Goal: Find specific page/section: Find specific page/section

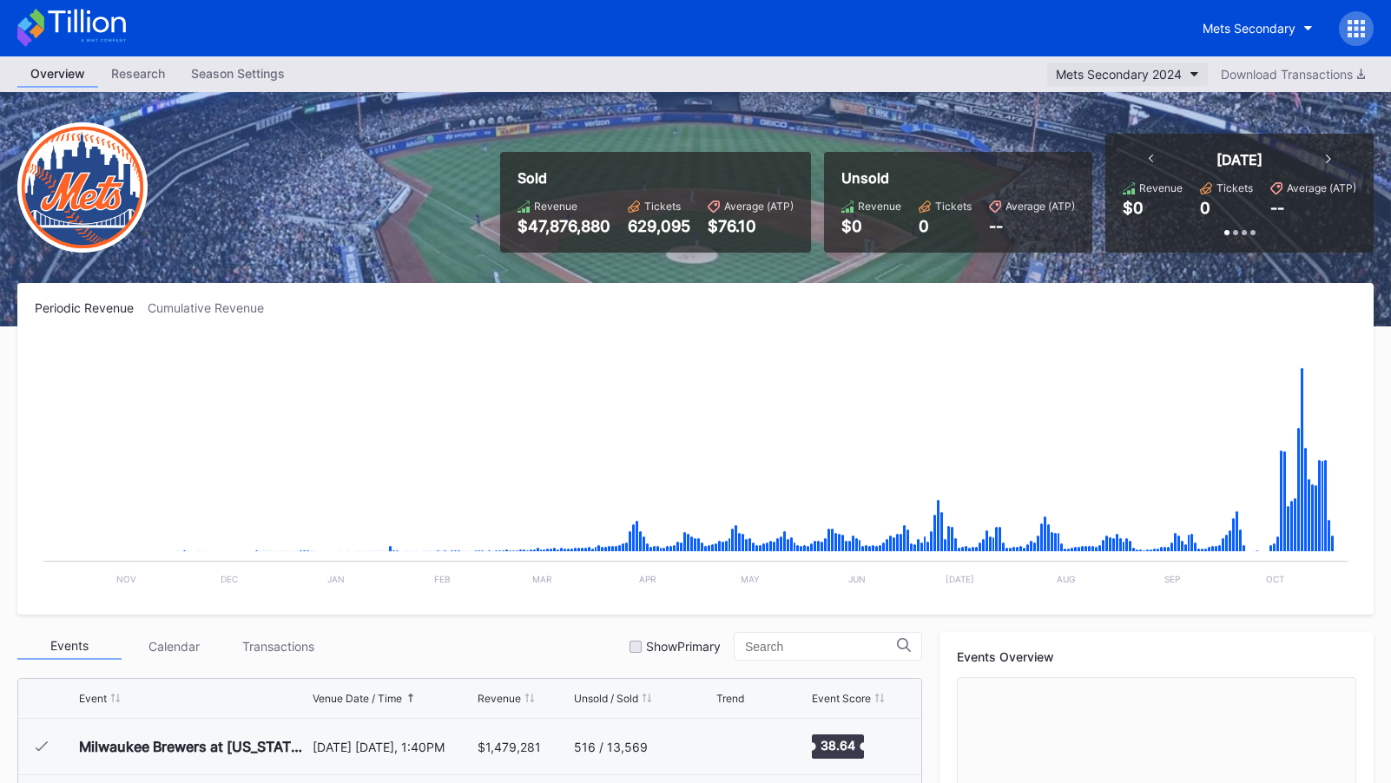
click at [1070, 69] on div "Mets Secondary 2024" at bounding box center [1119, 74] width 126 height 15
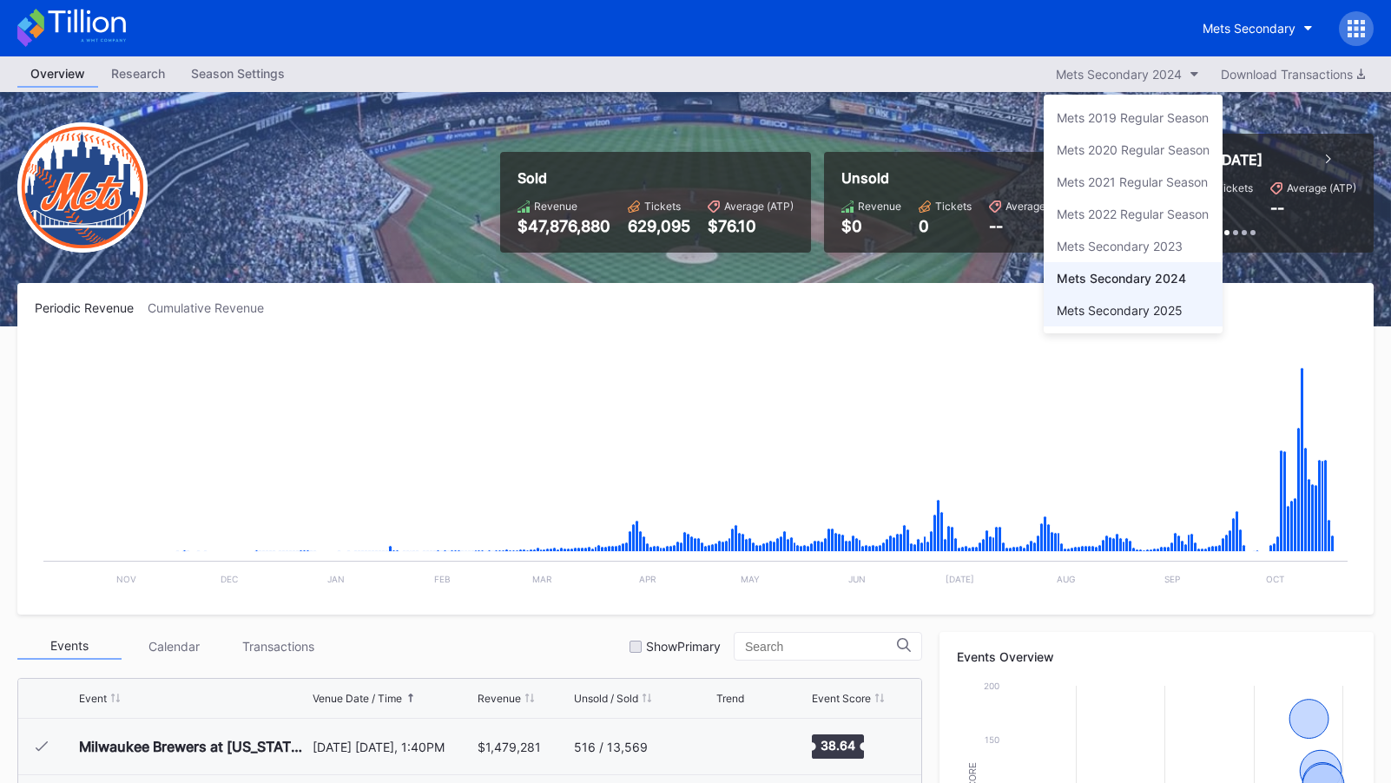
click at [1117, 320] on div "Mets Secondary 2025" at bounding box center [1133, 310] width 179 height 32
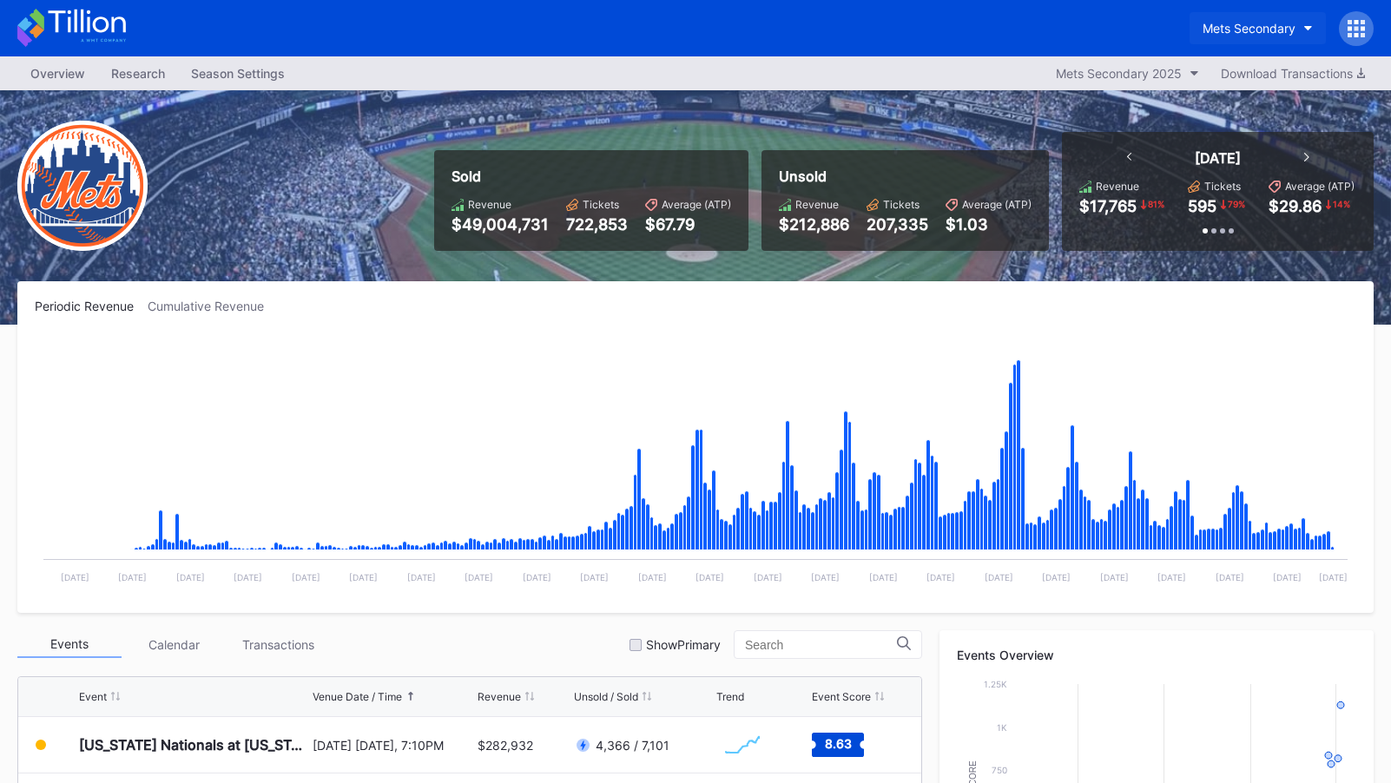
click at [1223, 17] on button "Mets Secondary" at bounding box center [1258, 28] width 136 height 32
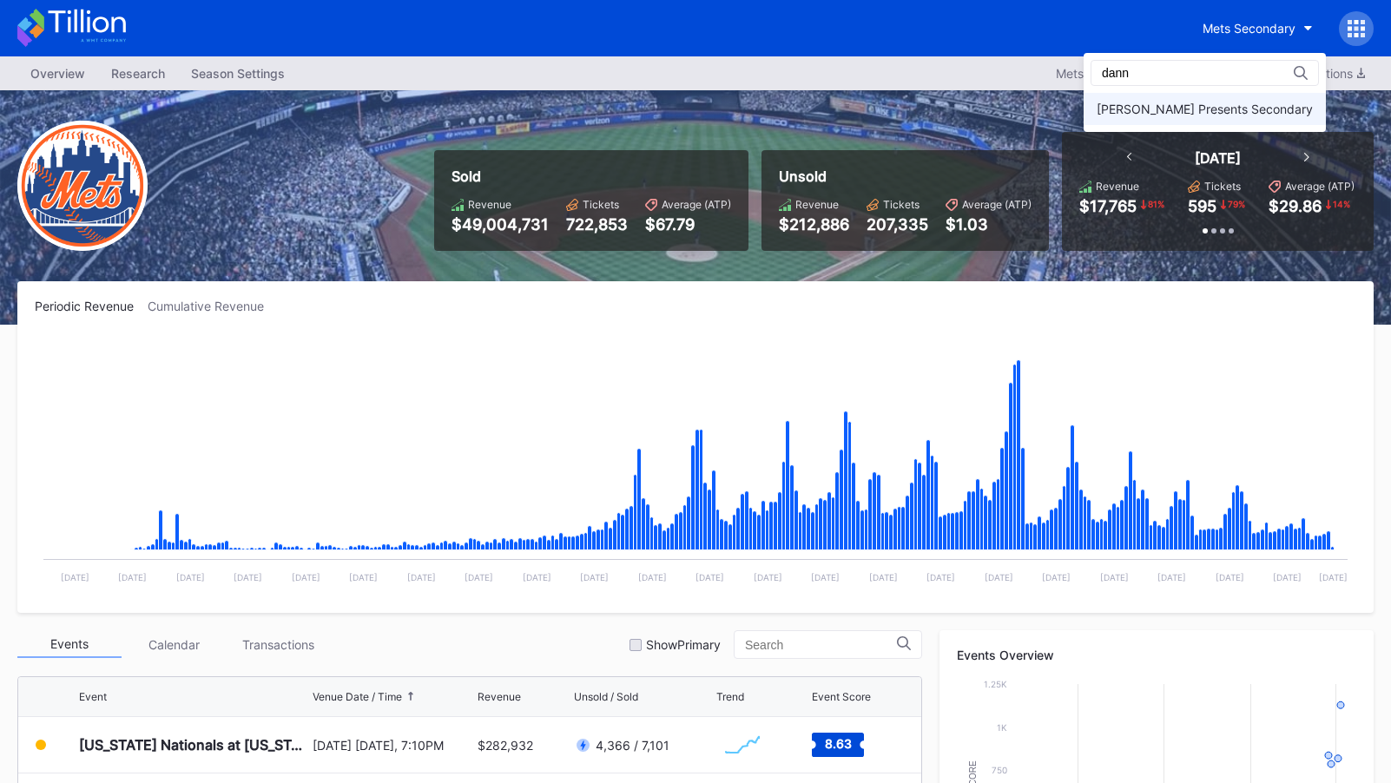
type input "dann"
click at [1204, 110] on div "Danny Wimmer Presents Secondary" at bounding box center [1205, 109] width 216 height 15
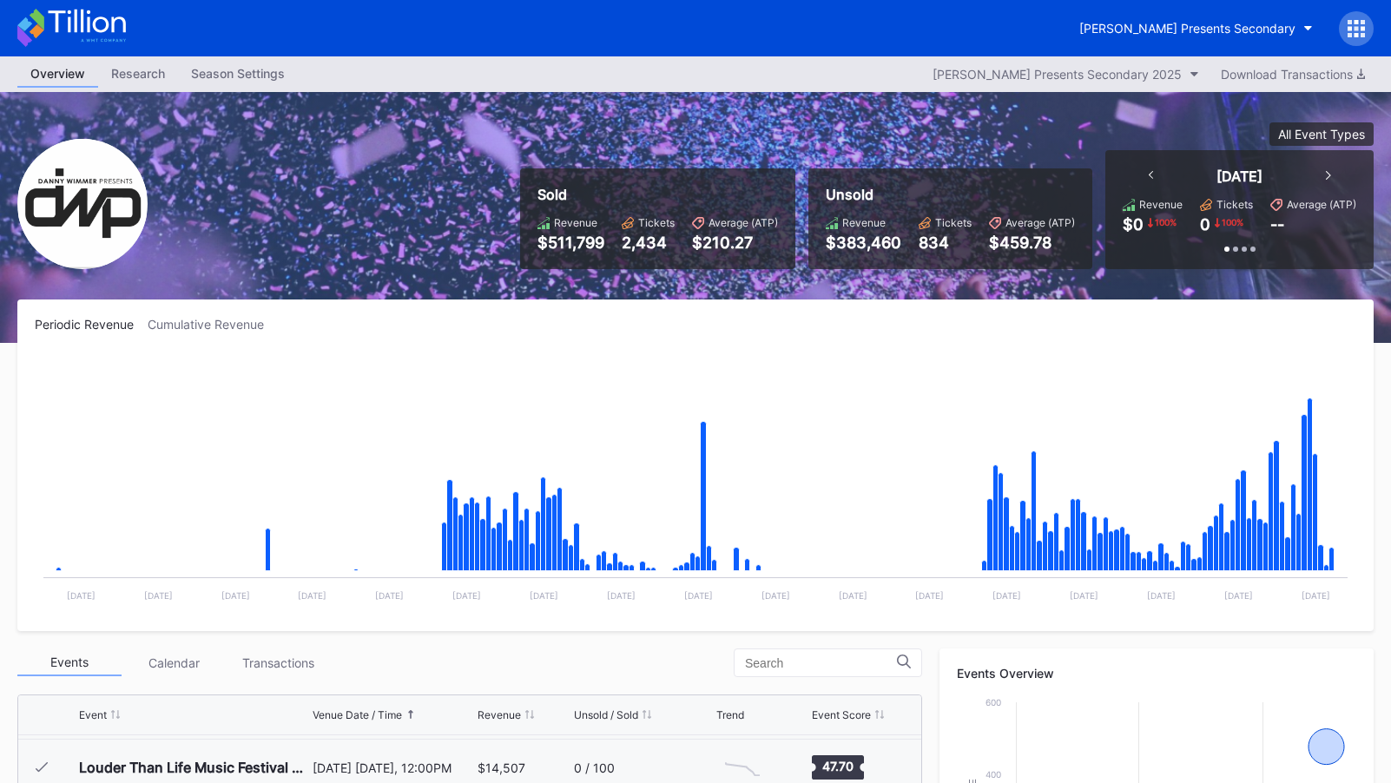
click at [89, 10] on icon at bounding box center [71, 28] width 109 height 38
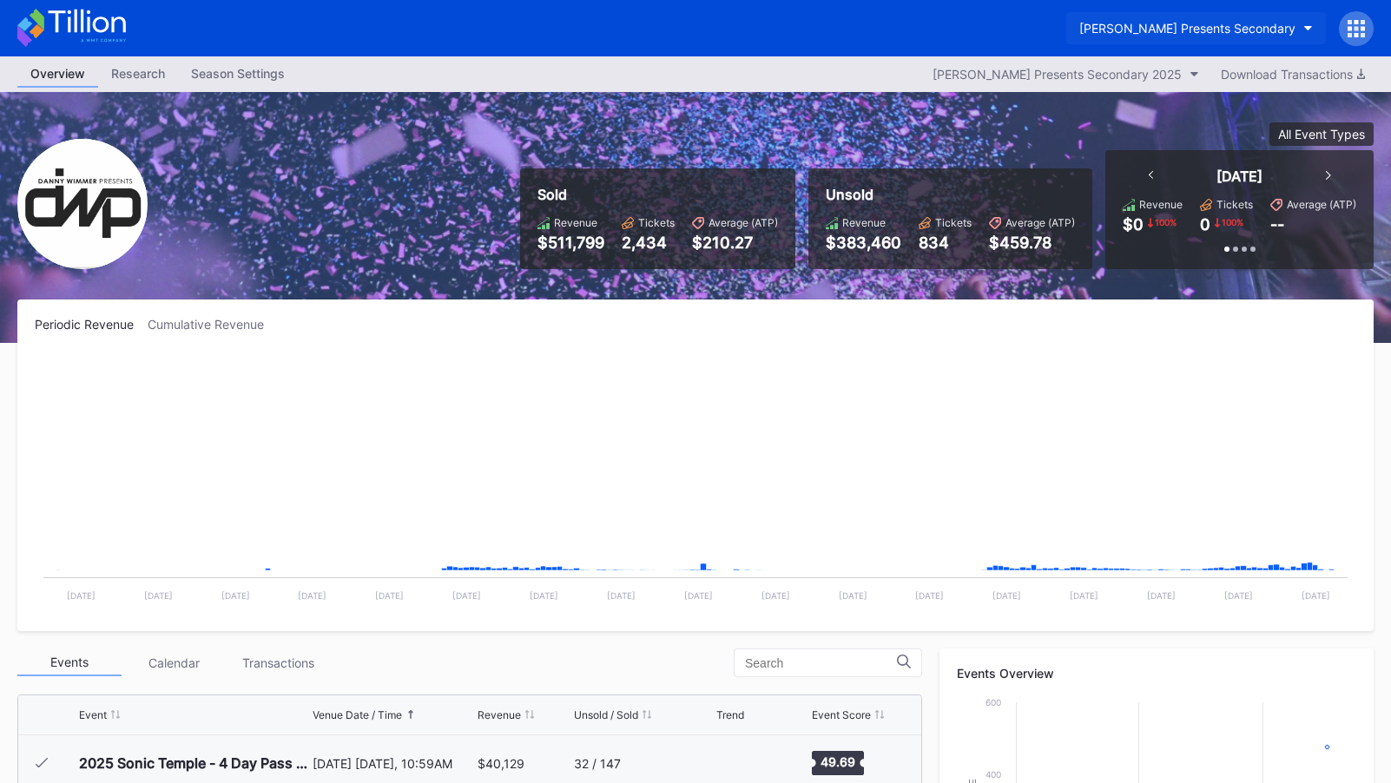
scroll to position [560, 0]
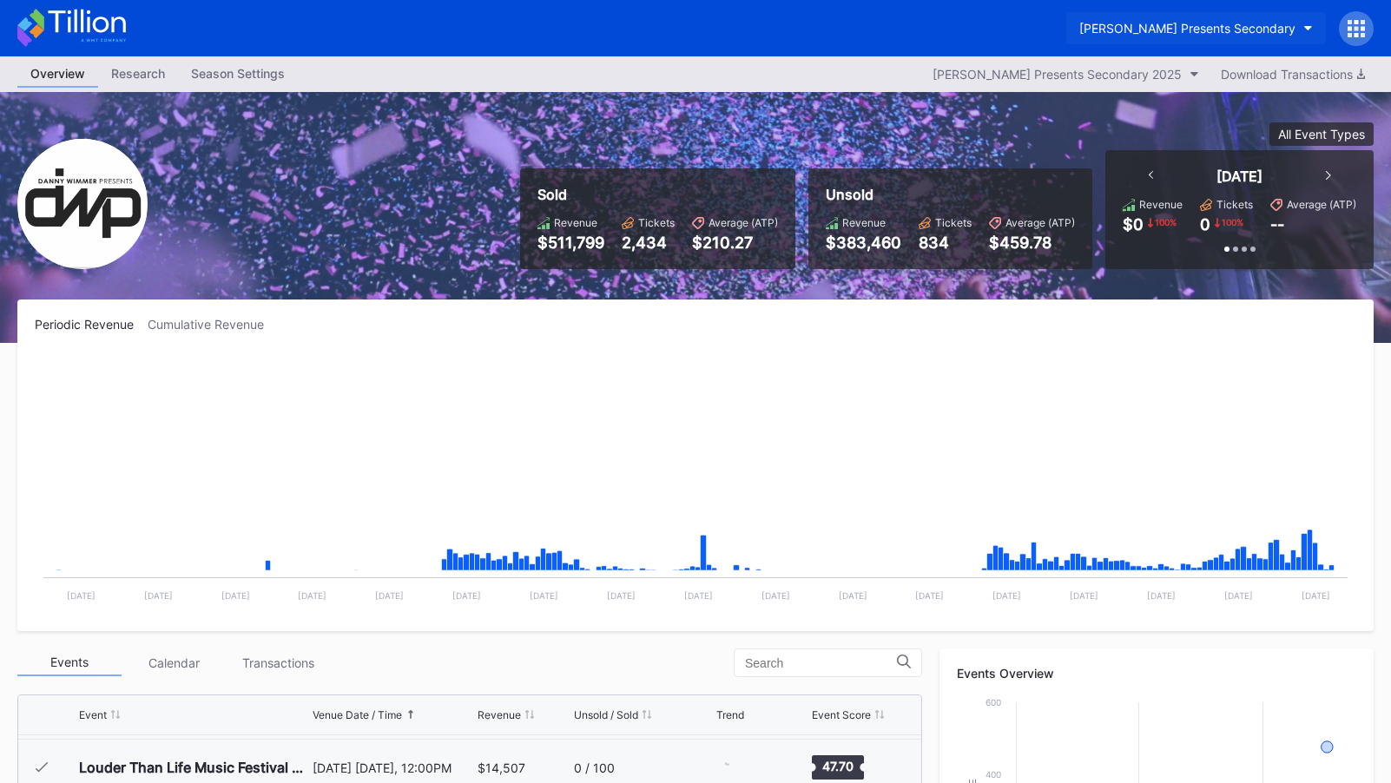
click at [1169, 15] on button "Danny Wimmer Presents Secondary" at bounding box center [1196, 28] width 260 height 32
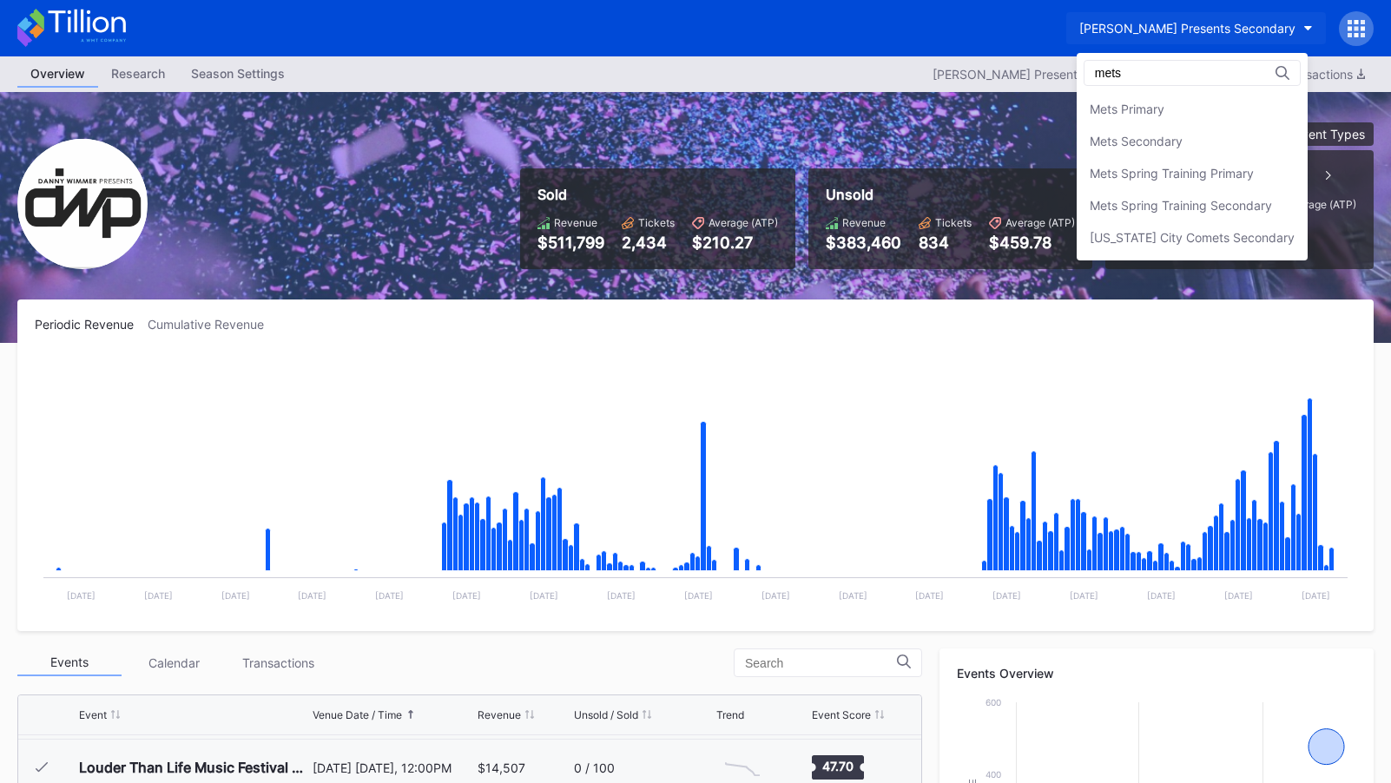
scroll to position [0, 0]
type input "mets"
click at [1187, 148] on div "Mets Secondary" at bounding box center [1192, 141] width 231 height 32
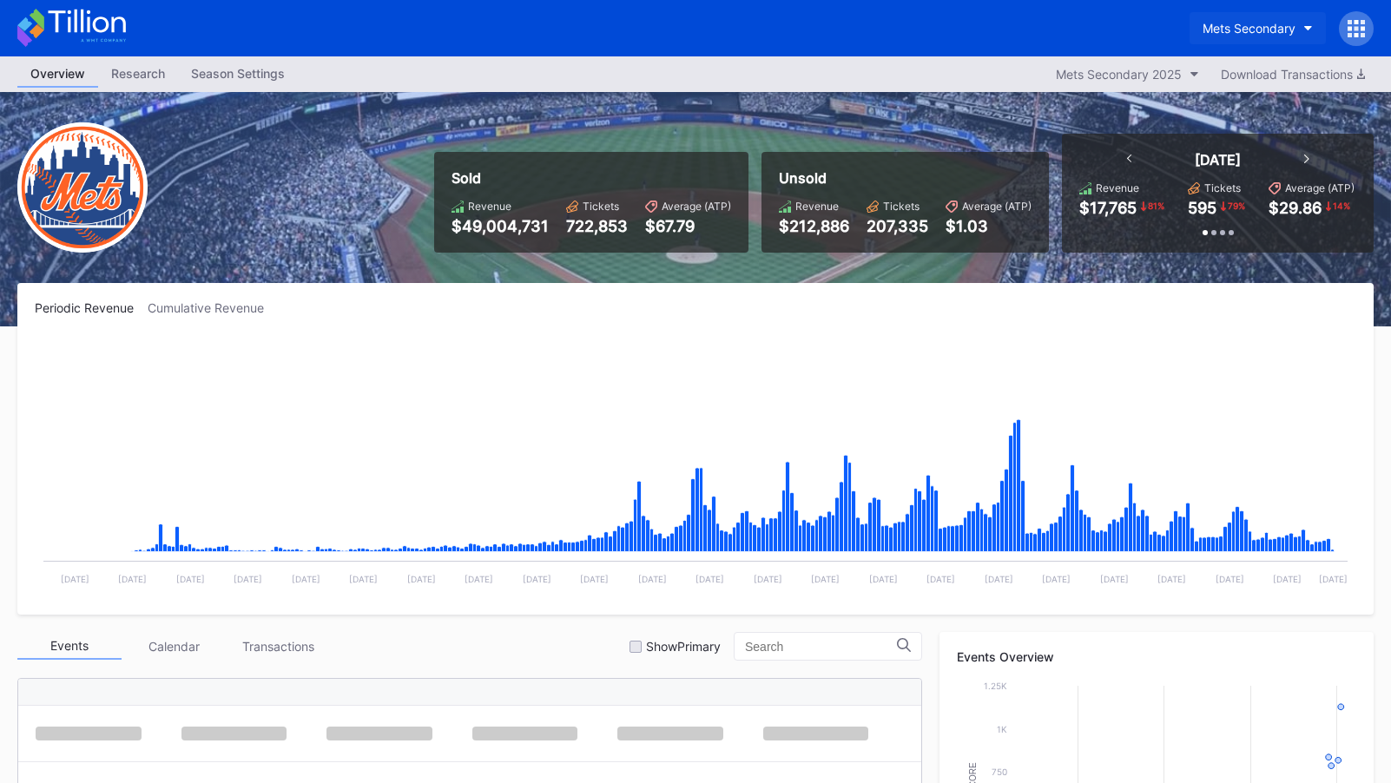
click at [1228, 40] on button "Mets Secondary" at bounding box center [1258, 28] width 136 height 32
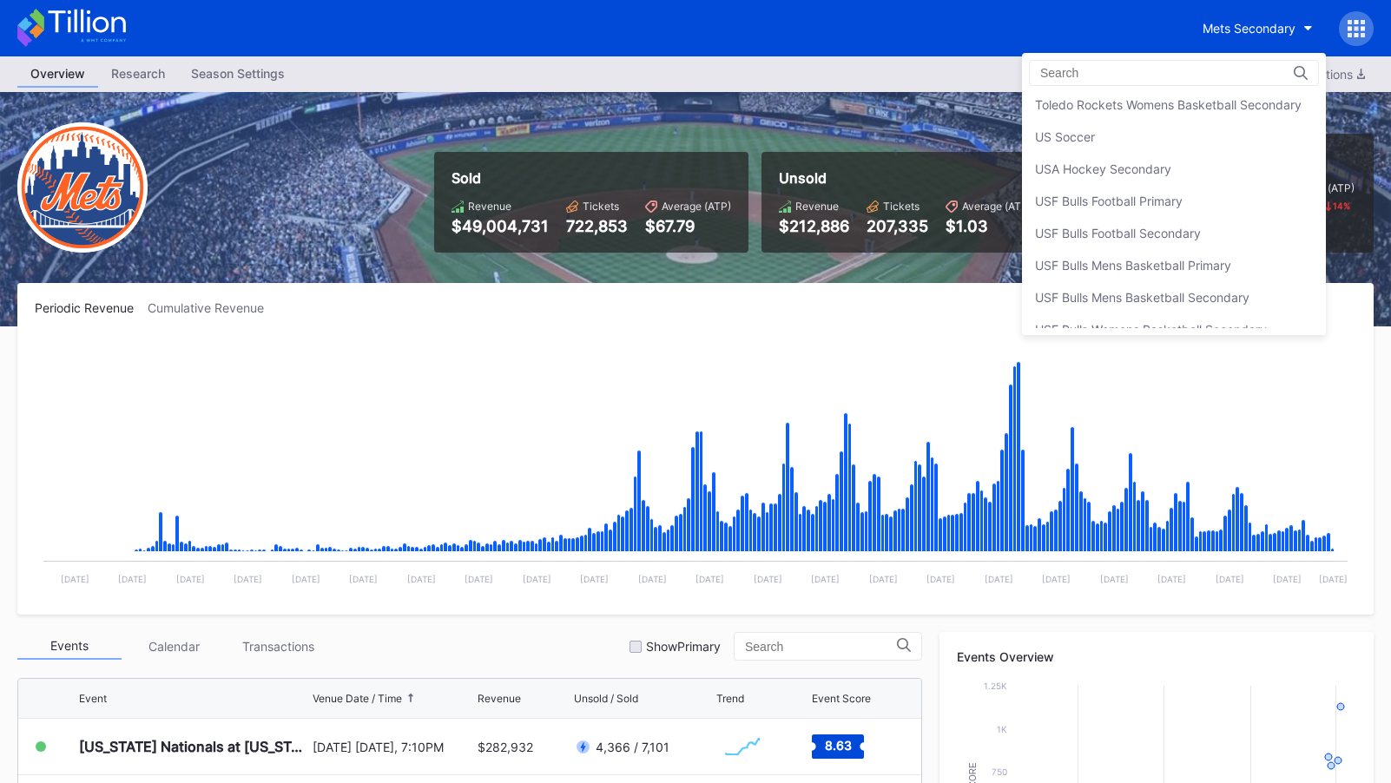
scroll to position [5728, 0]
click at [1171, 237] on div "USF Bulls Football Secondary" at bounding box center [1174, 229] width 304 height 32
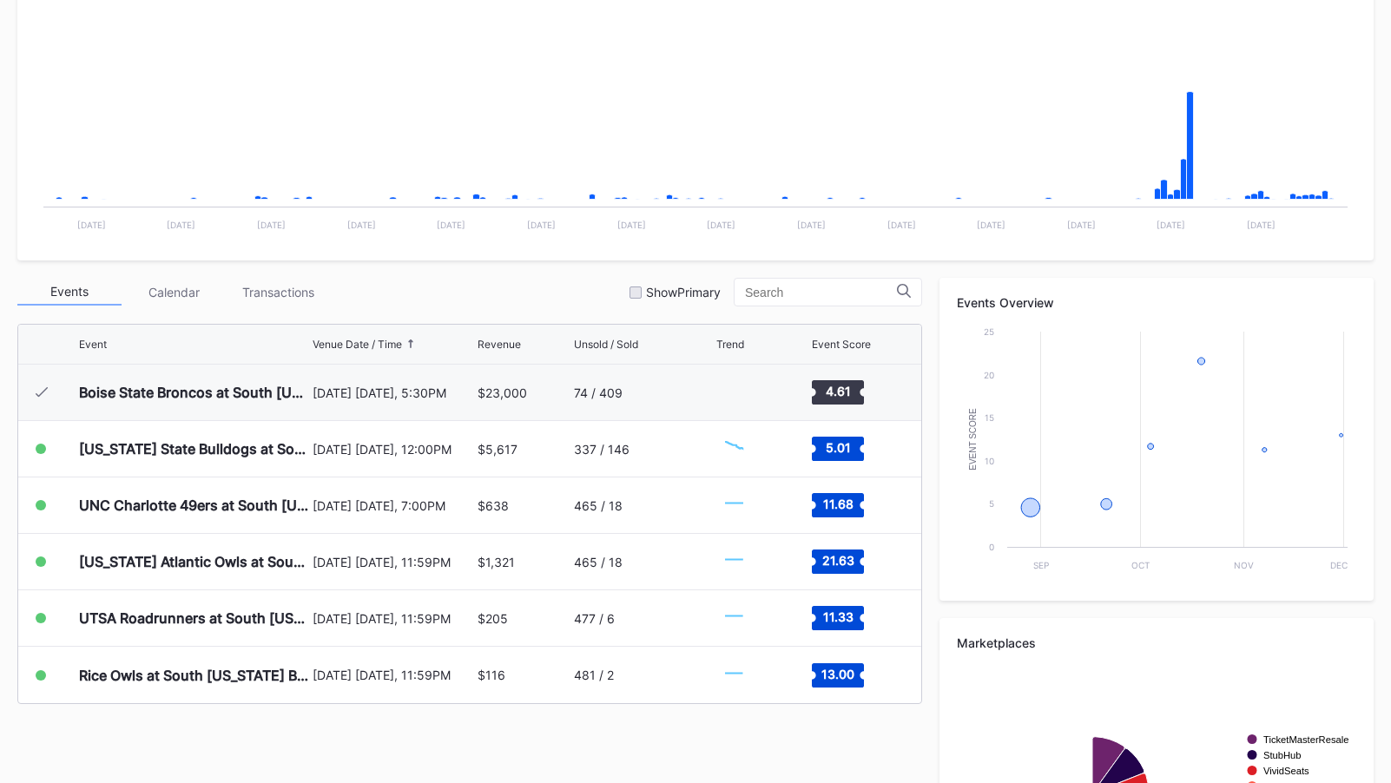
scroll to position [530, 0]
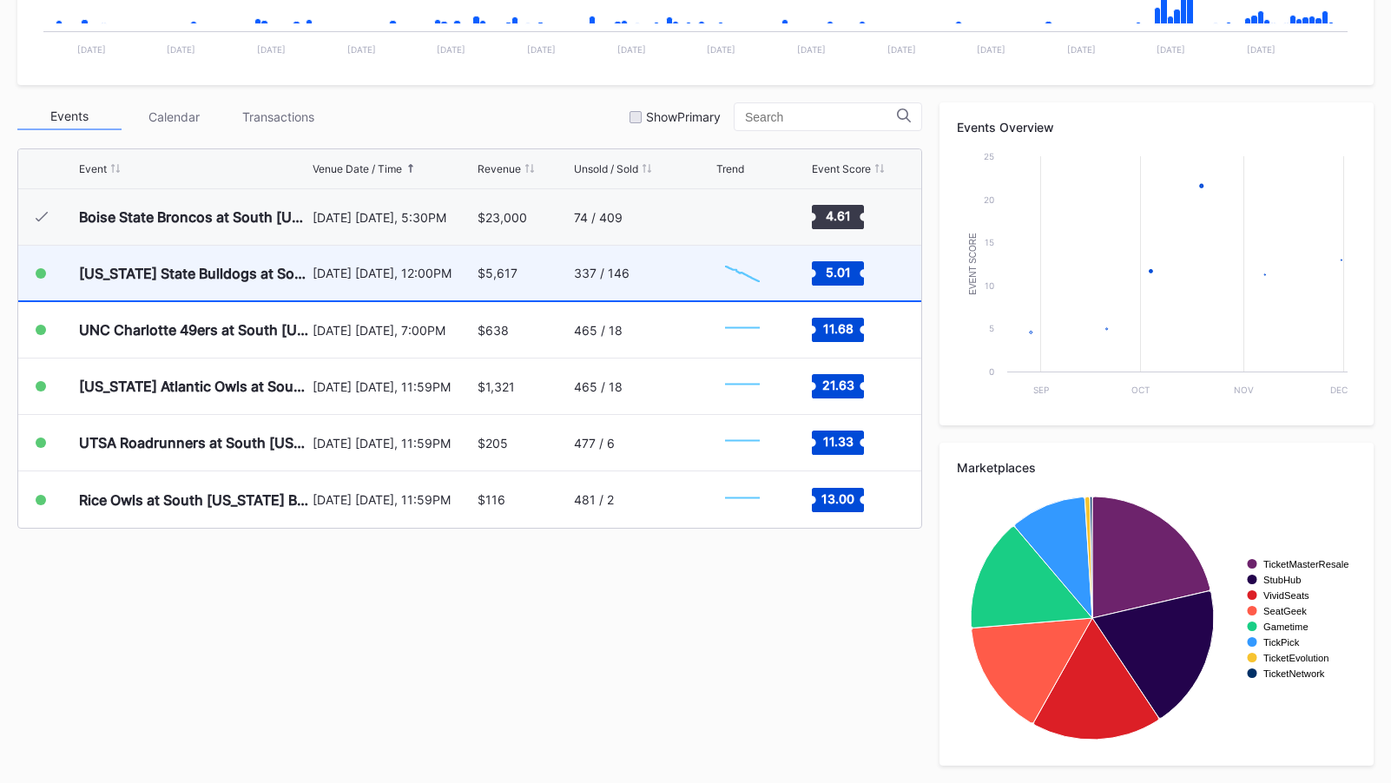
click at [653, 293] on div "337 / 146" at bounding box center [643, 273] width 138 height 55
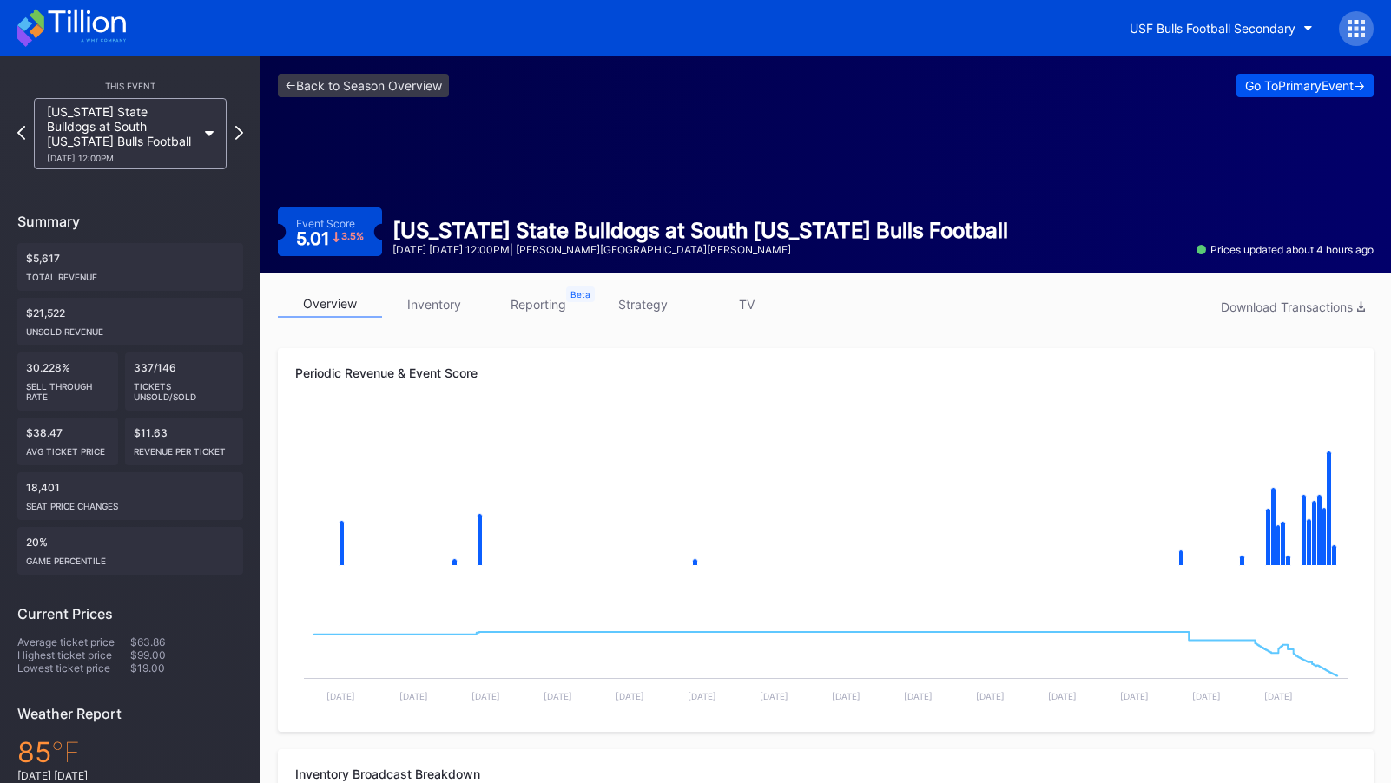
click at [1308, 93] on button "Go To Primary Event ->" at bounding box center [1305, 85] width 137 height 23
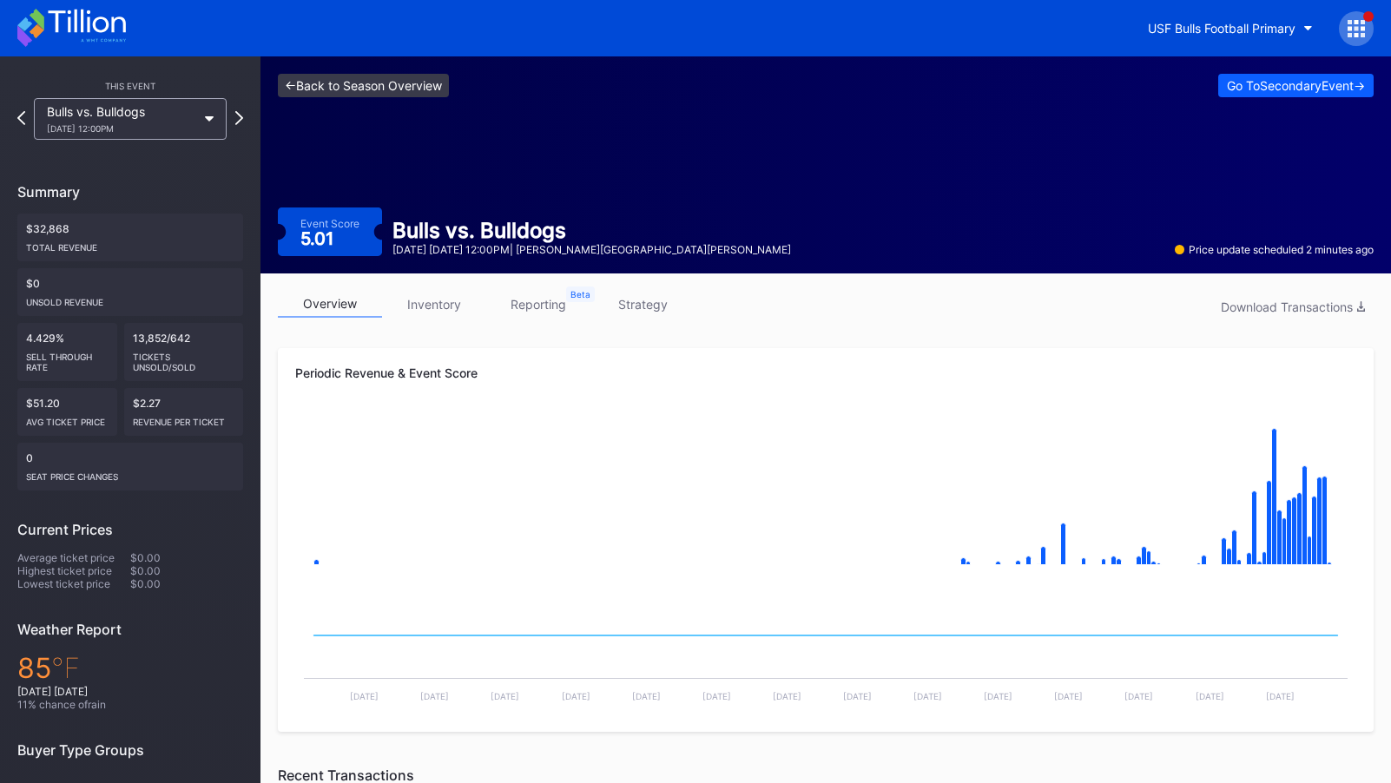
click at [362, 86] on link "<- Back to Season Overview" at bounding box center [363, 85] width 171 height 23
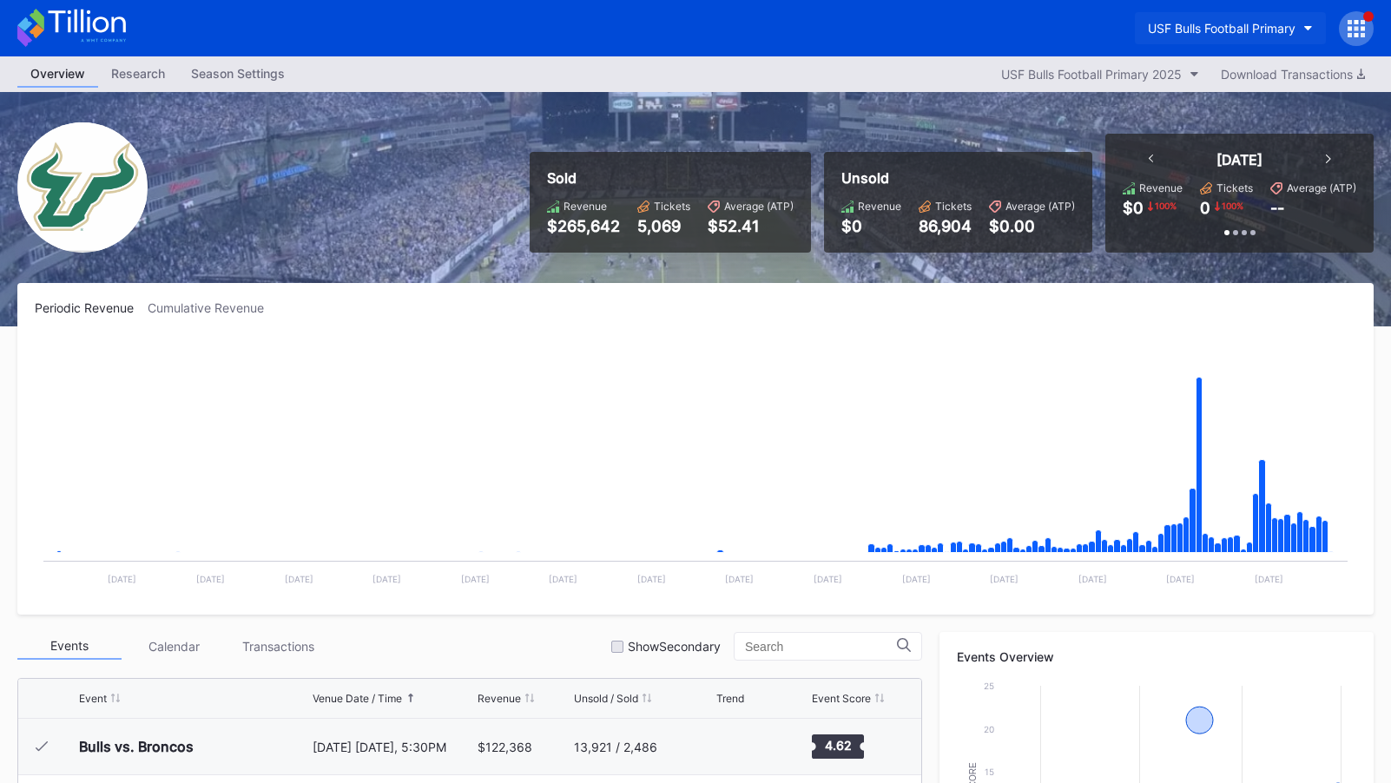
click at [1230, 23] on div "USF Bulls Football Primary" at bounding box center [1222, 28] width 148 height 15
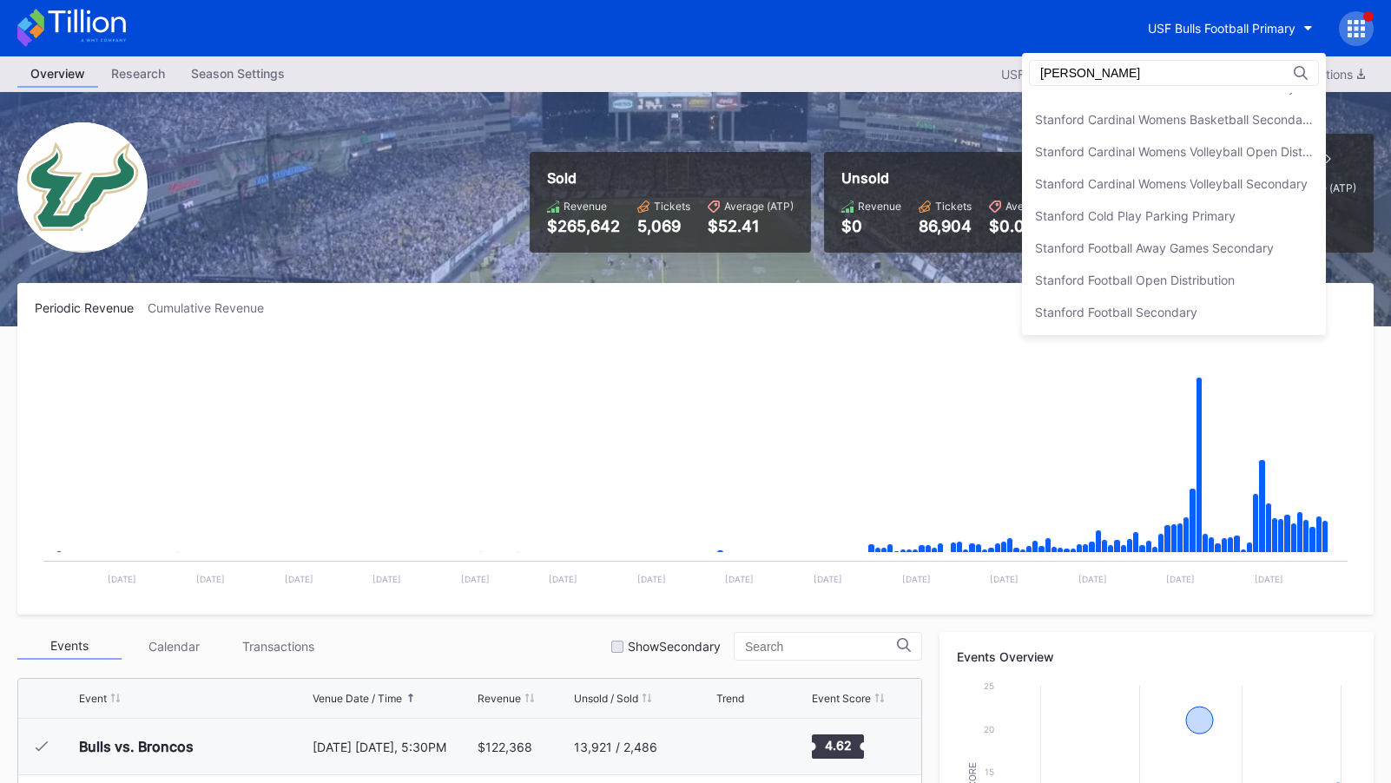
scroll to position [182, 0]
type input "stanf"
click at [1215, 285] on div "Stanford Football Open Distribution" at bounding box center [1135, 280] width 200 height 15
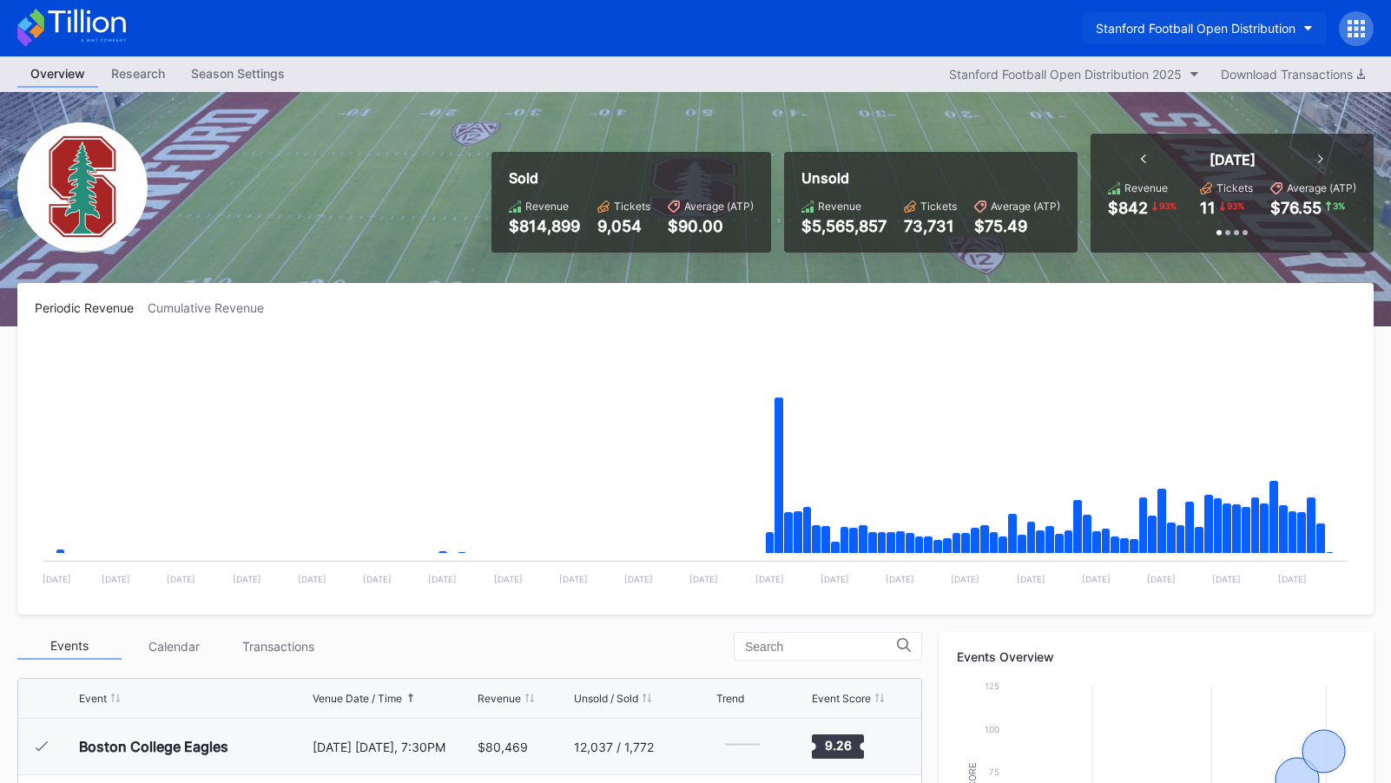
click at [1147, 21] on div "Stanford Football Open Distribution" at bounding box center [1196, 28] width 200 height 15
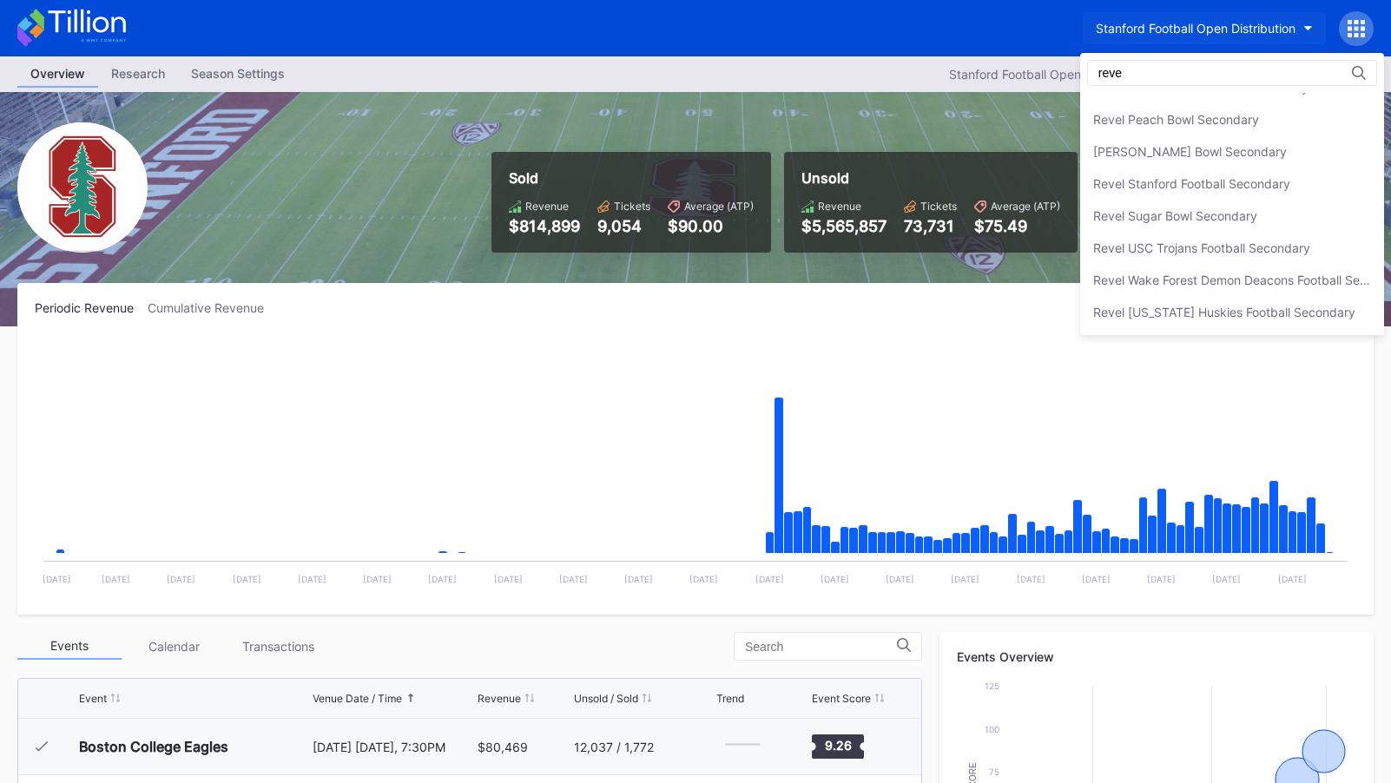
scroll to position [600, 0]
type input "revel"
click at [1205, 128] on div "Revel Peach Bowl Secondary" at bounding box center [1232, 119] width 304 height 32
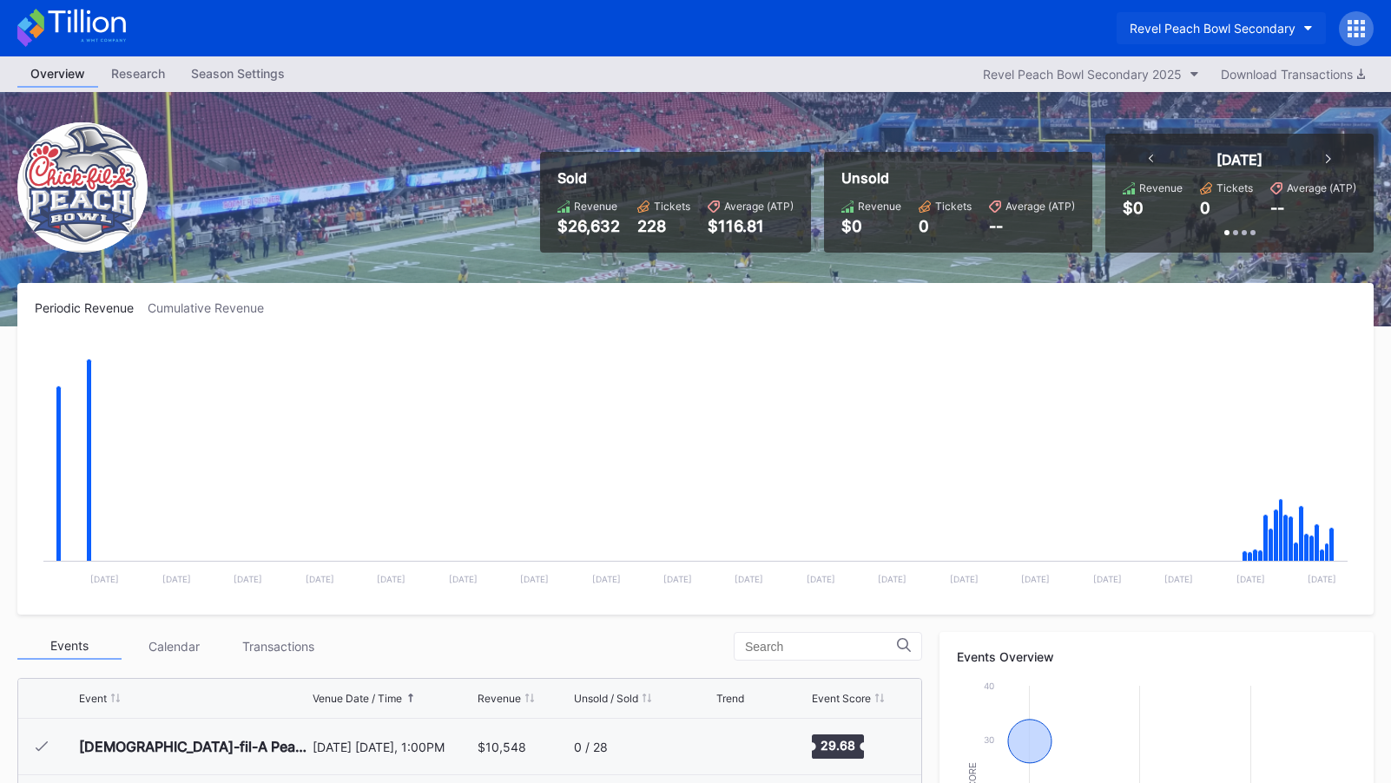
click at [1272, 23] on div "Revel Peach Bowl Secondary" at bounding box center [1213, 28] width 166 height 15
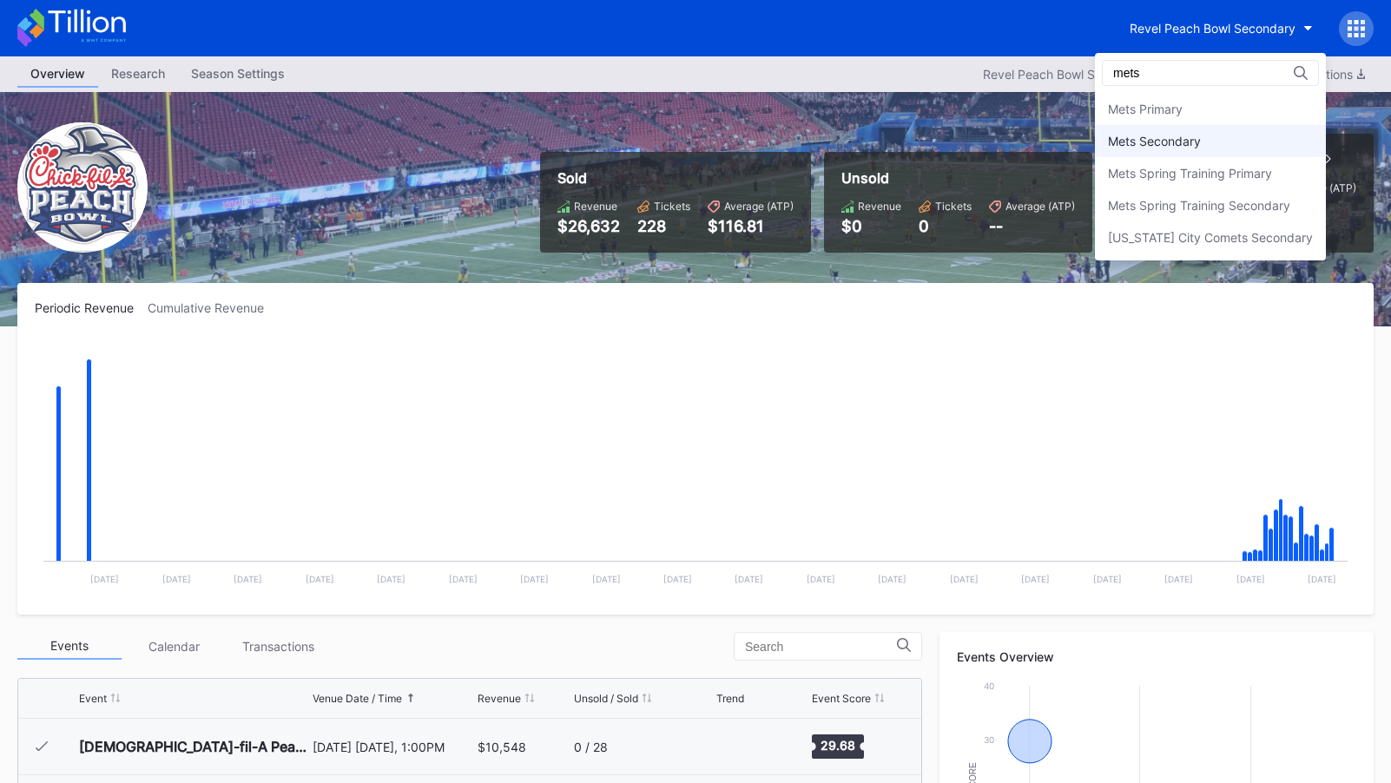
type input "mets"
click at [1268, 132] on div "Mets Secondary" at bounding box center [1210, 141] width 231 height 32
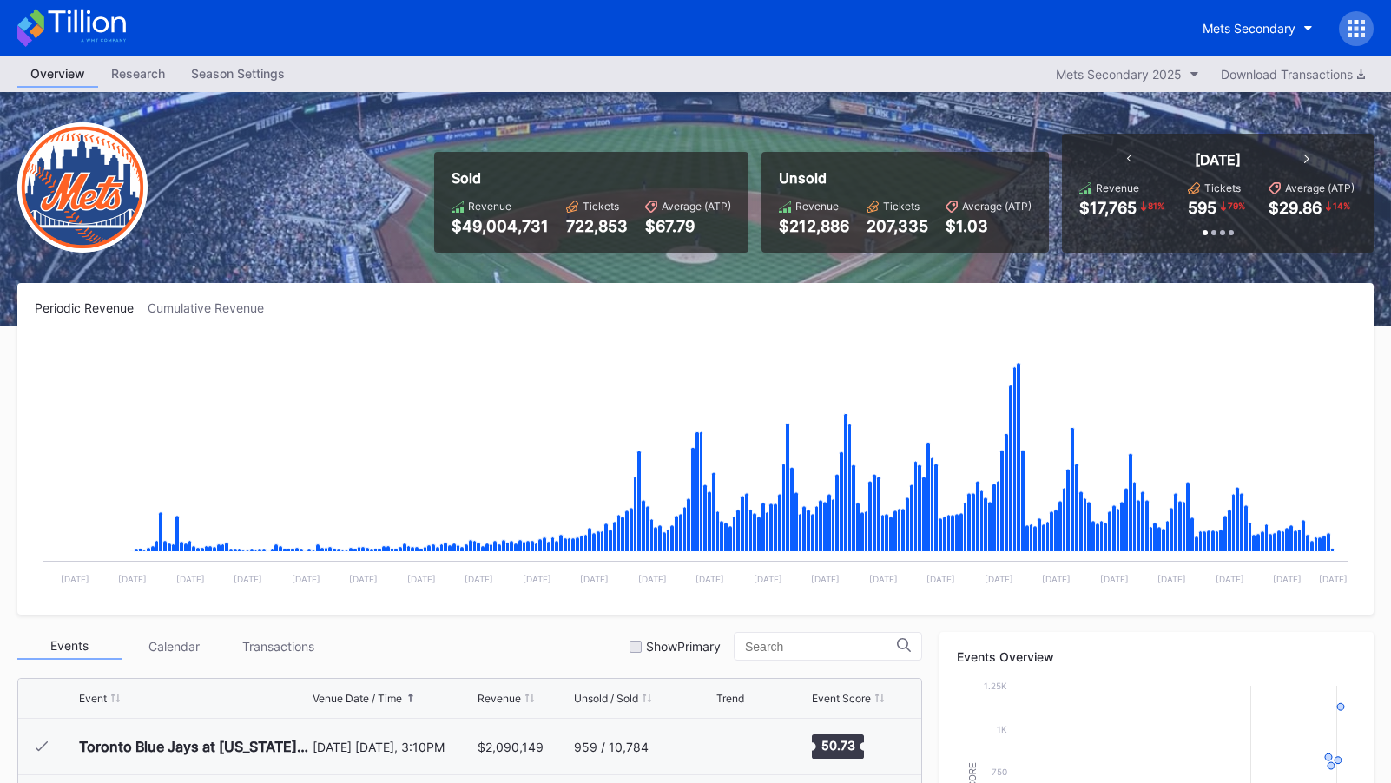
scroll to position [4346, 0]
click at [1360, 27] on icon at bounding box center [1356, 28] width 17 height 17
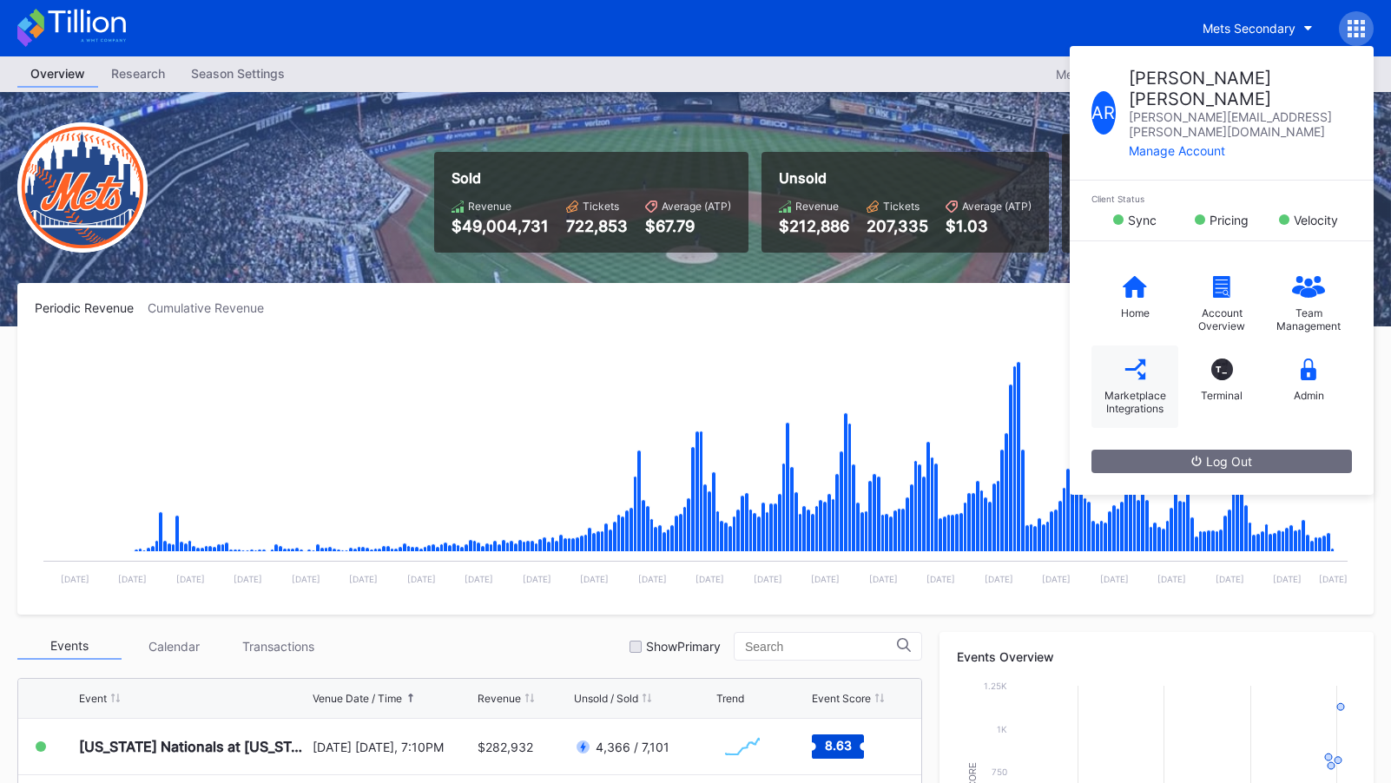
click at [1141, 346] on div "Marketplace Integrations" at bounding box center [1135, 387] width 87 height 82
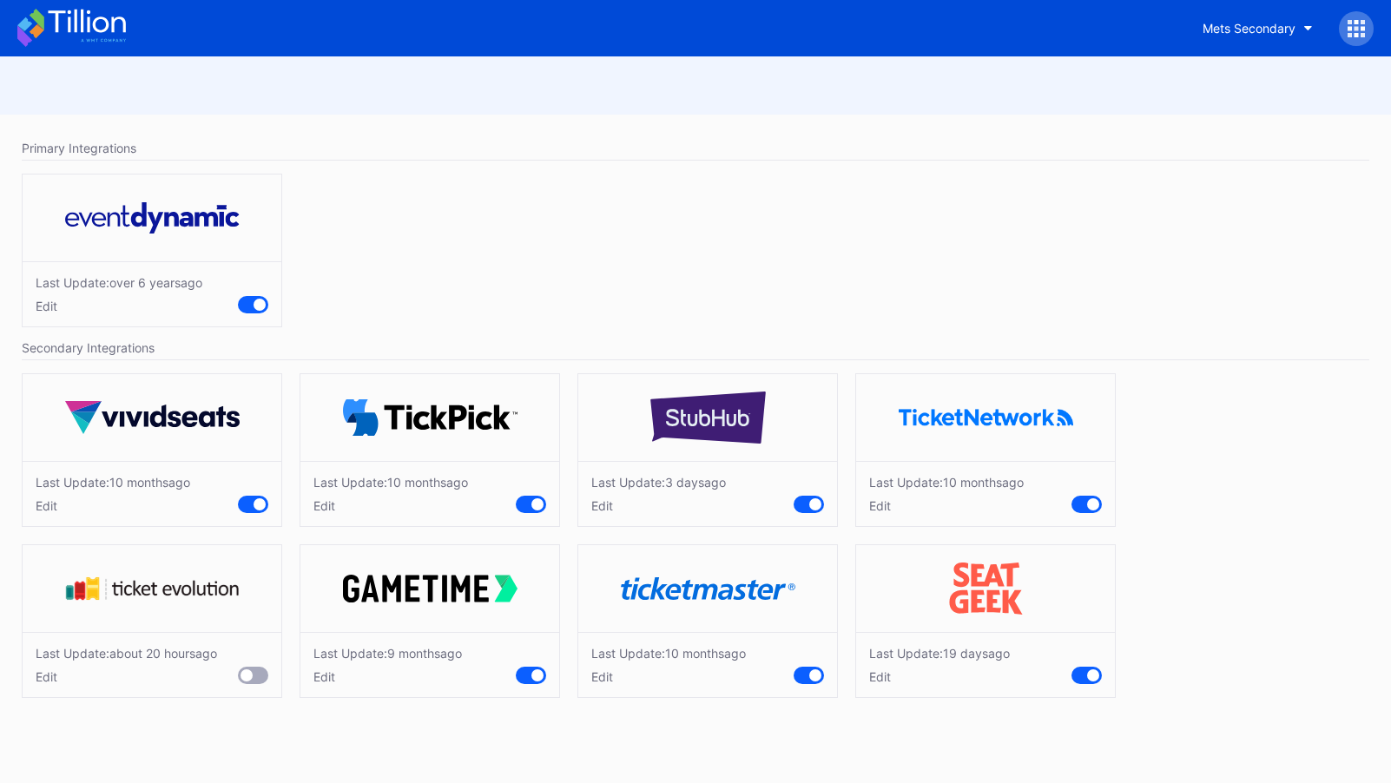
click at [113, 33] on icon at bounding box center [71, 28] width 109 height 38
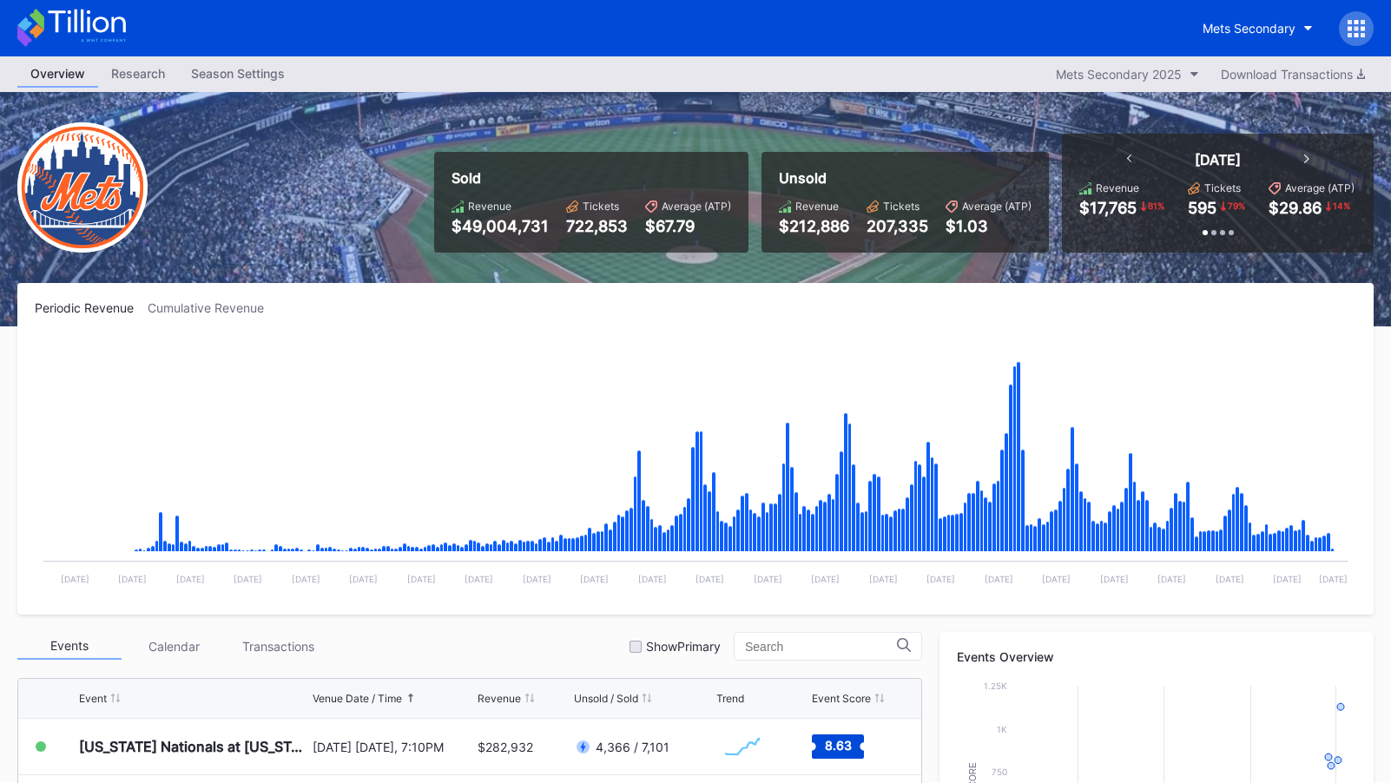
click at [96, 36] on icon at bounding box center [71, 28] width 109 height 38
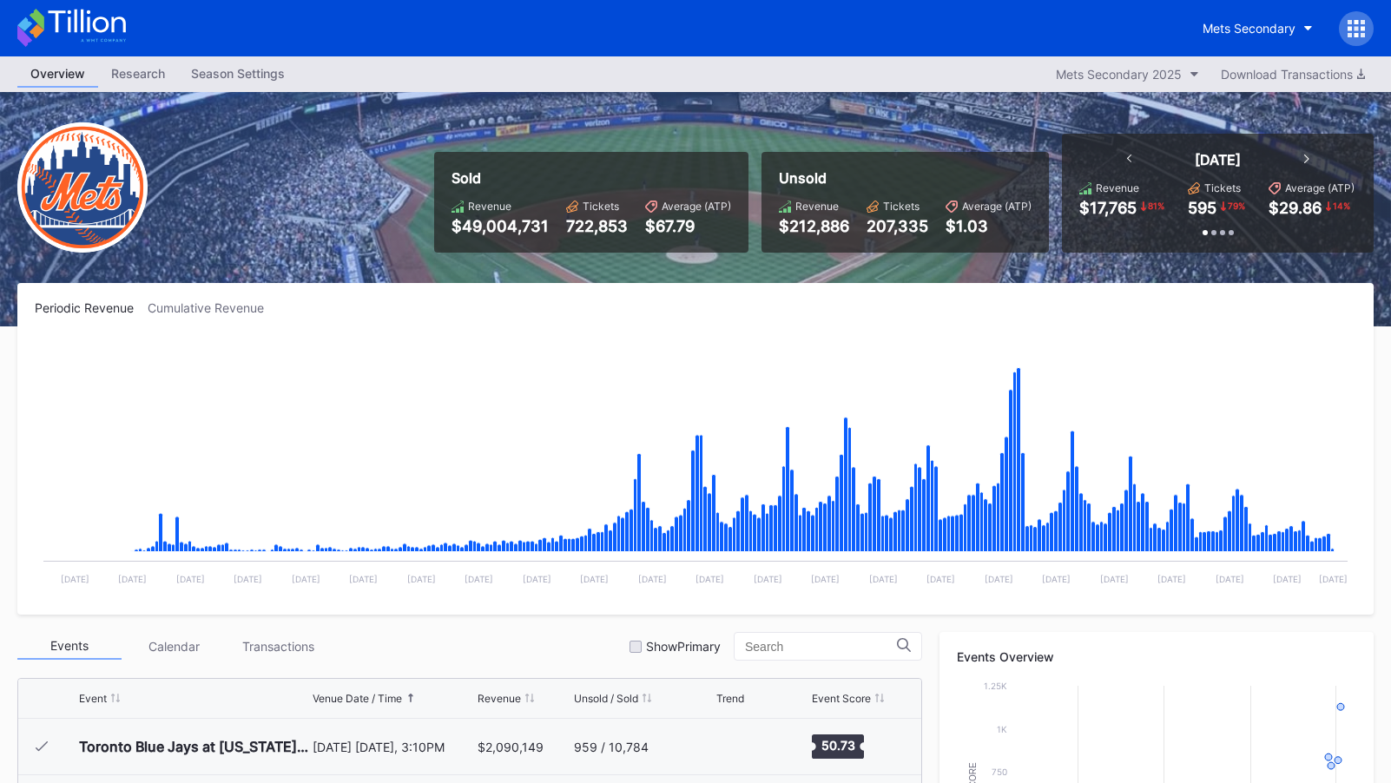
scroll to position [4346, 0]
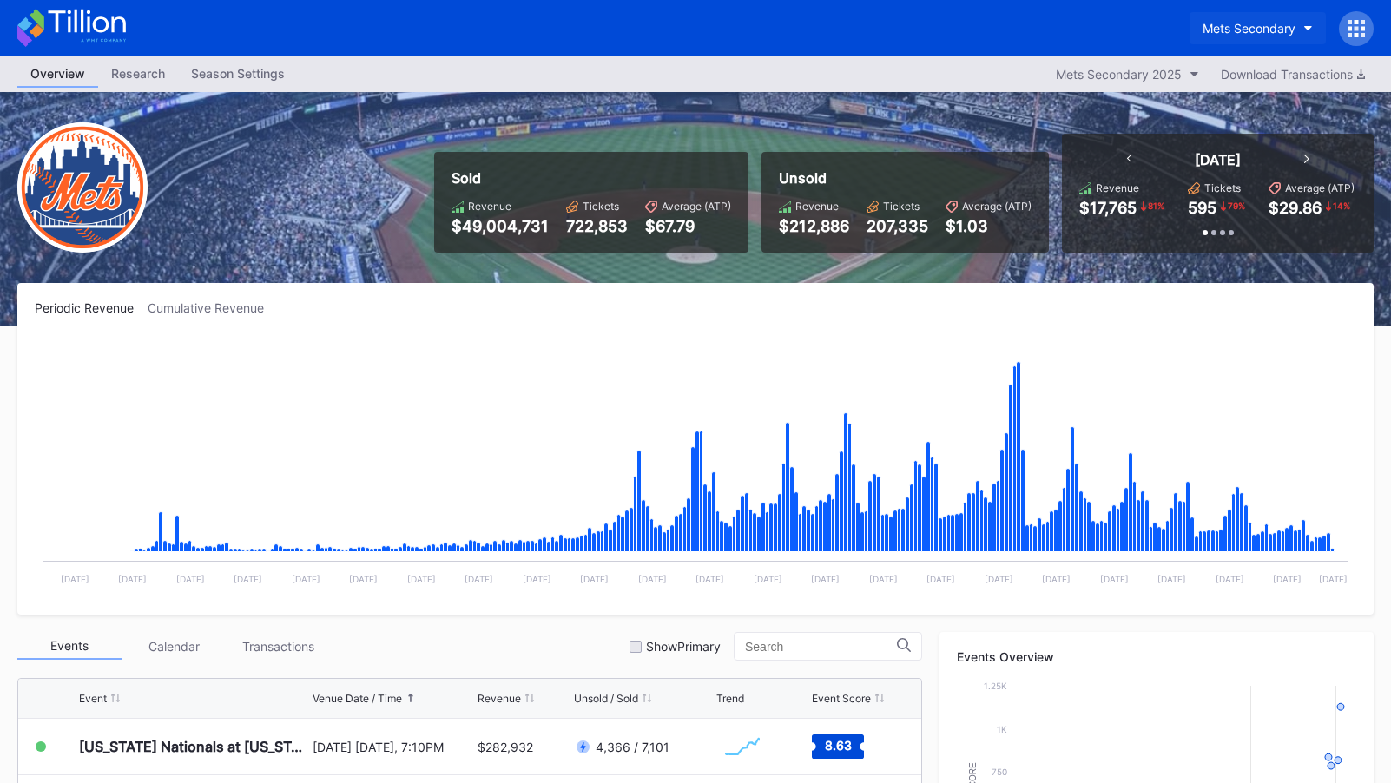
click at [1255, 24] on div "Mets Secondary" at bounding box center [1249, 28] width 93 height 15
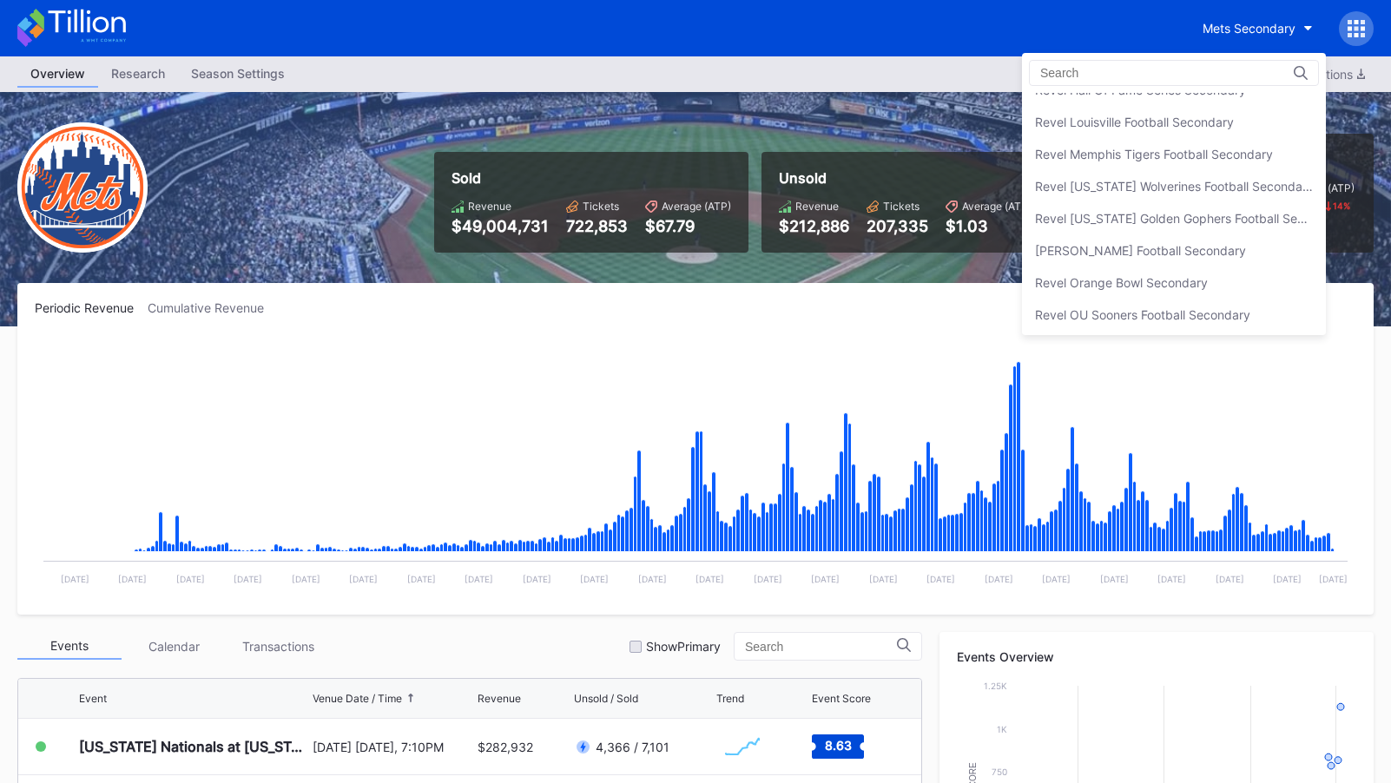
scroll to position [4518, 0]
click at [1209, 308] on div "Revel OU Sooners Football Secondary" at bounding box center [1142, 314] width 215 height 15
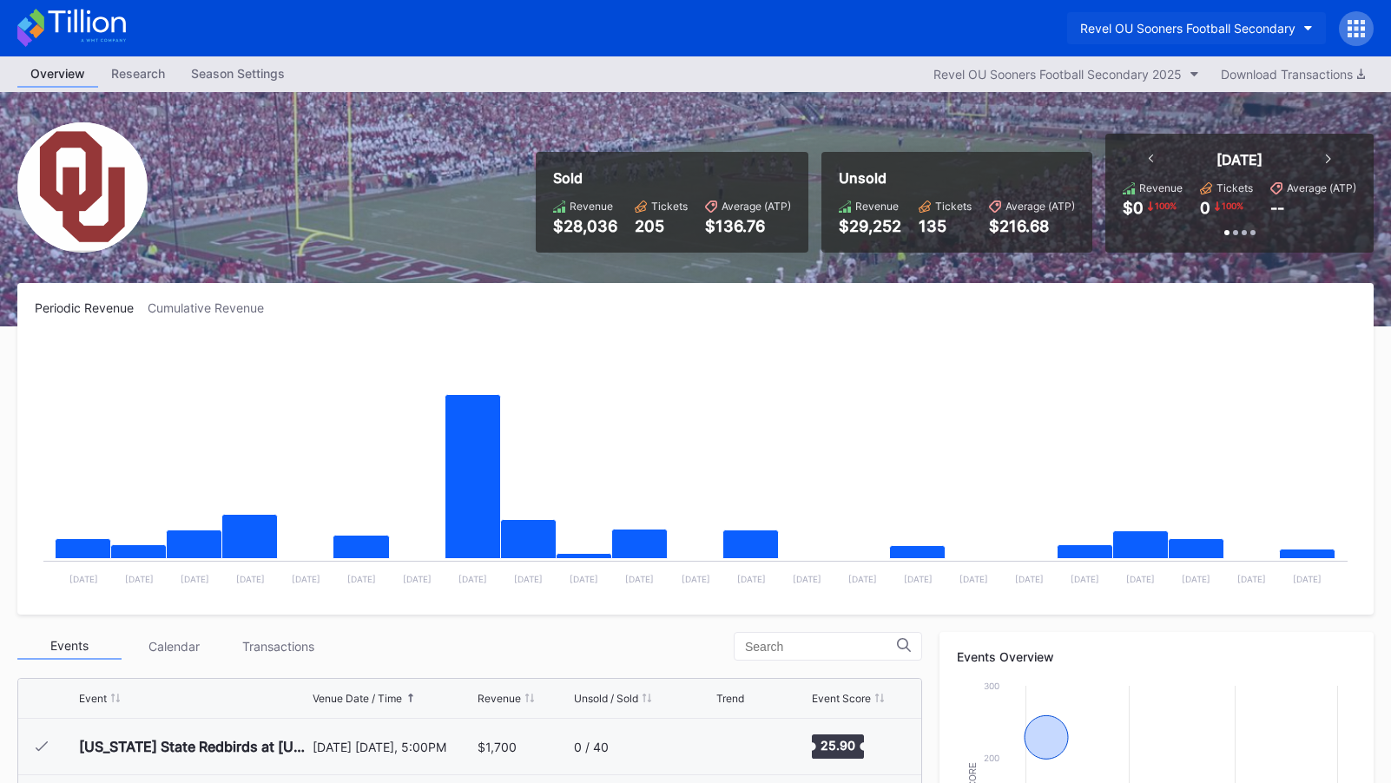
click at [1169, 31] on div "Revel OU Sooners Football Secondary" at bounding box center [1187, 28] width 215 height 15
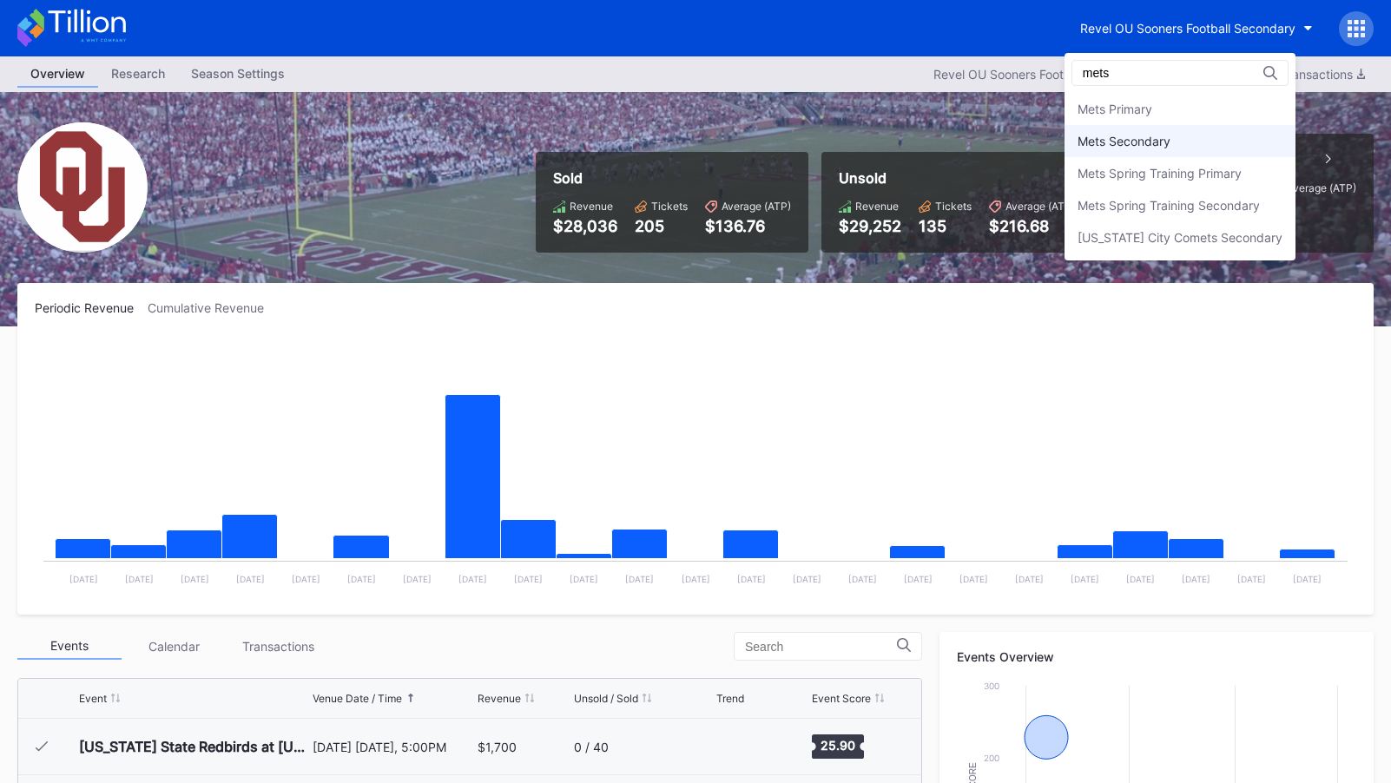
type input "mets"
click at [1188, 131] on div "Mets Secondary" at bounding box center [1180, 141] width 231 height 32
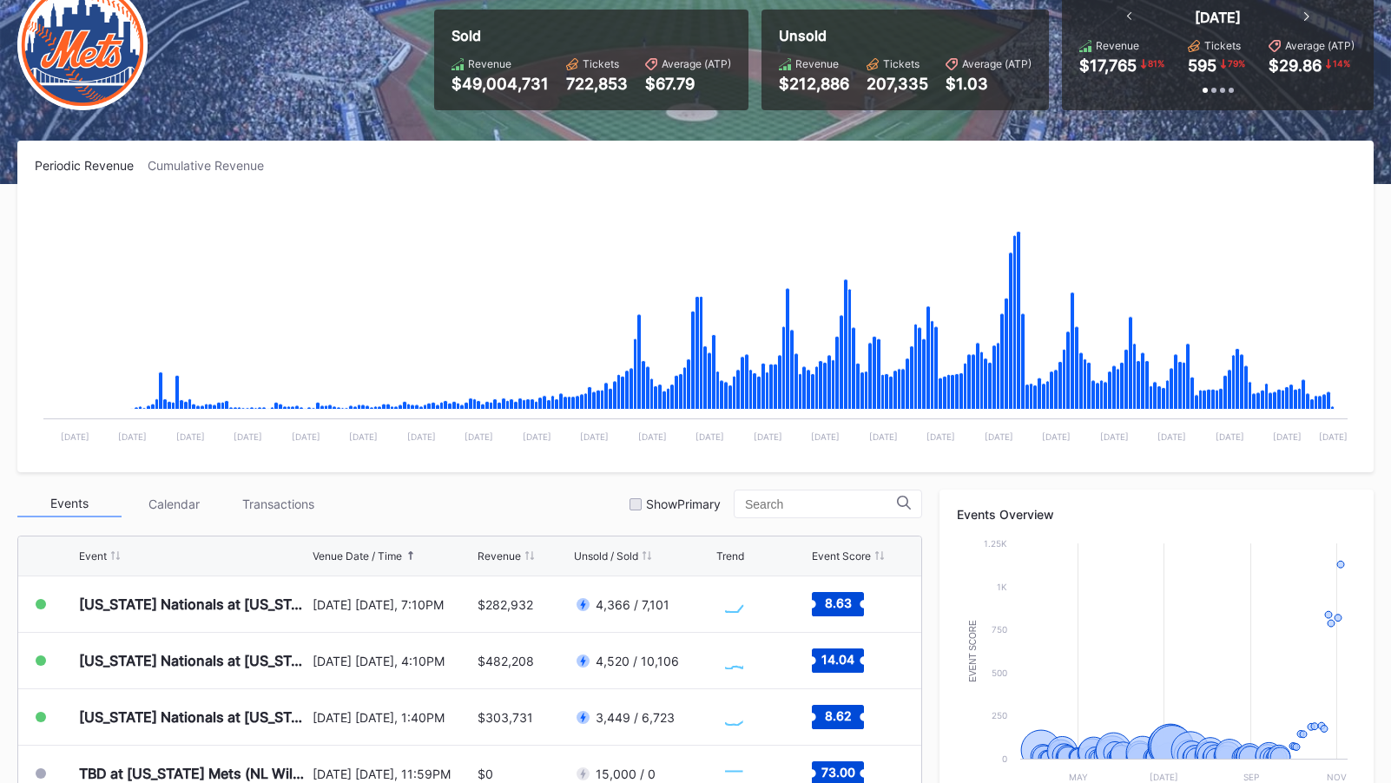
scroll to position [530, 0]
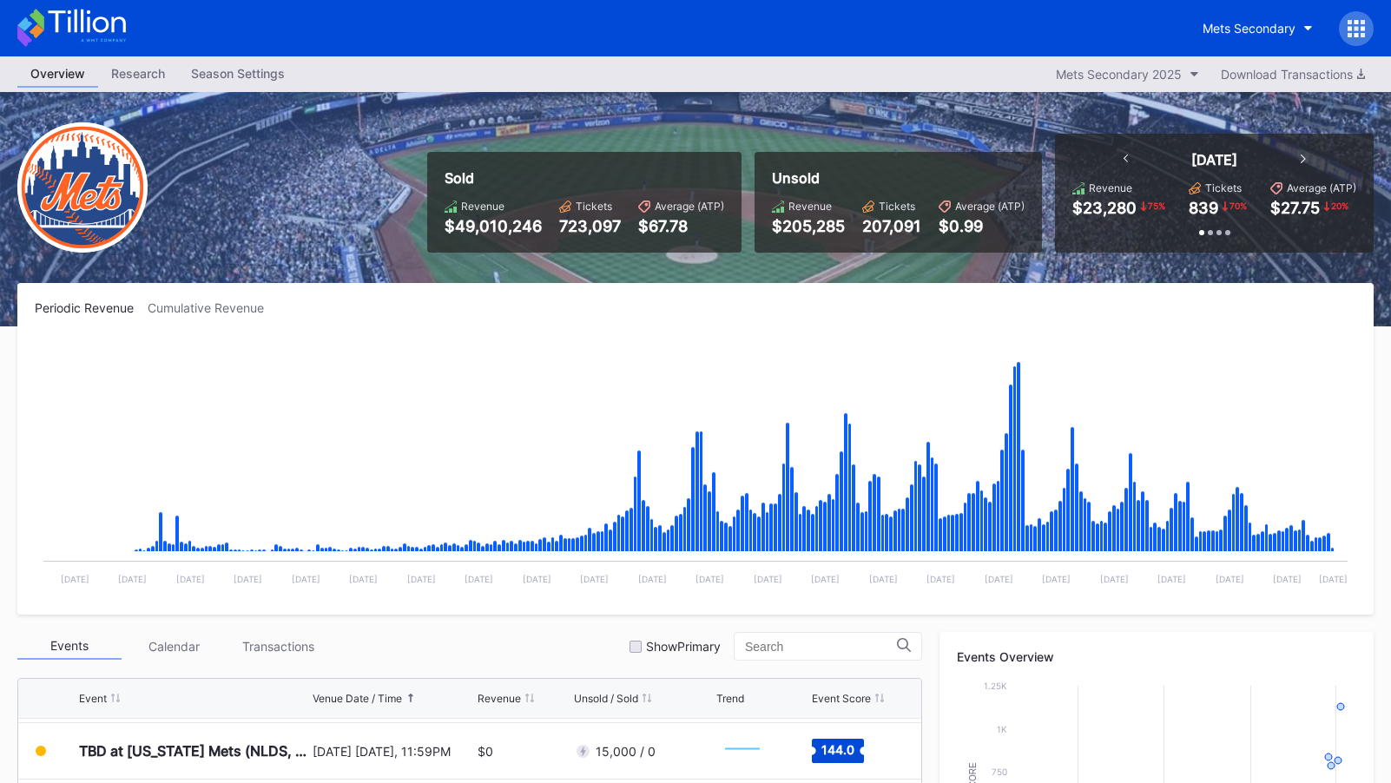
click at [76, 16] on icon at bounding box center [86, 21] width 77 height 23
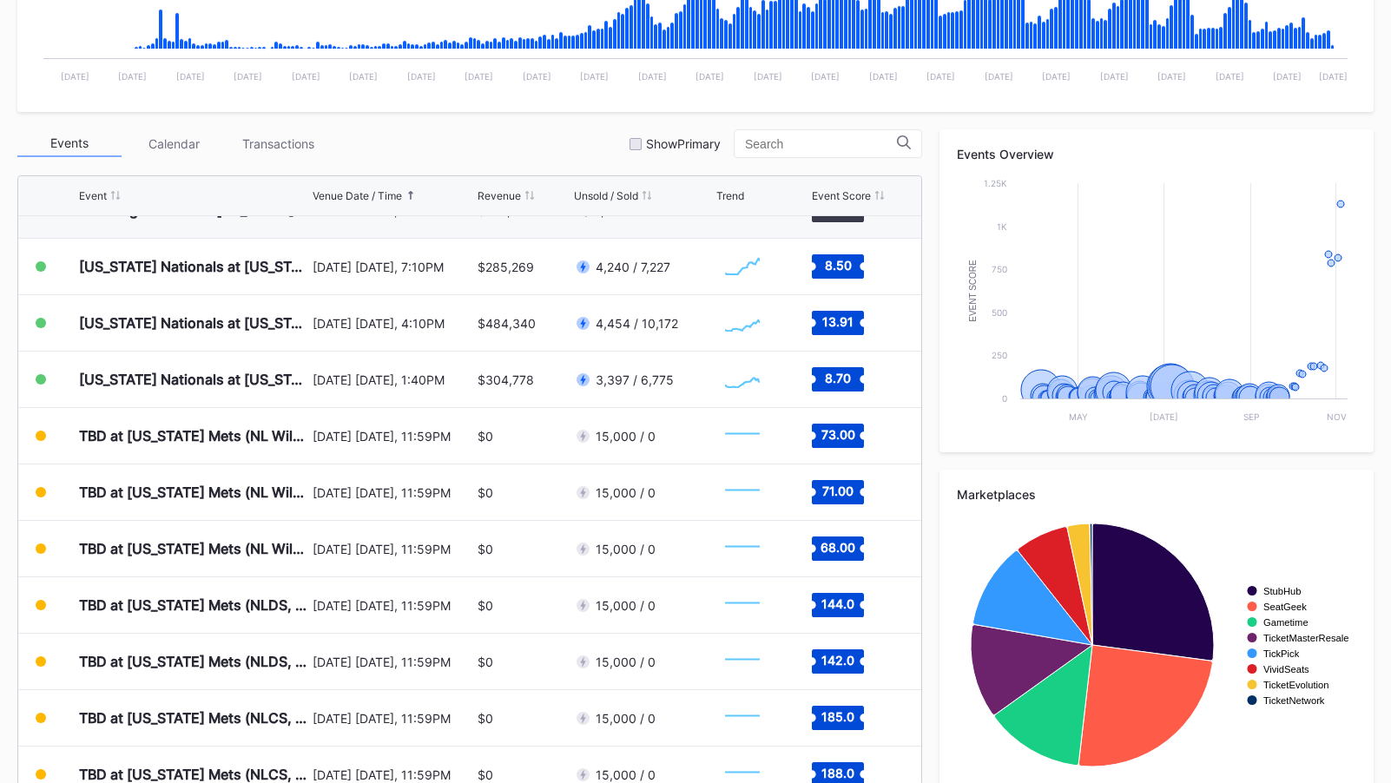
scroll to position [530, 0]
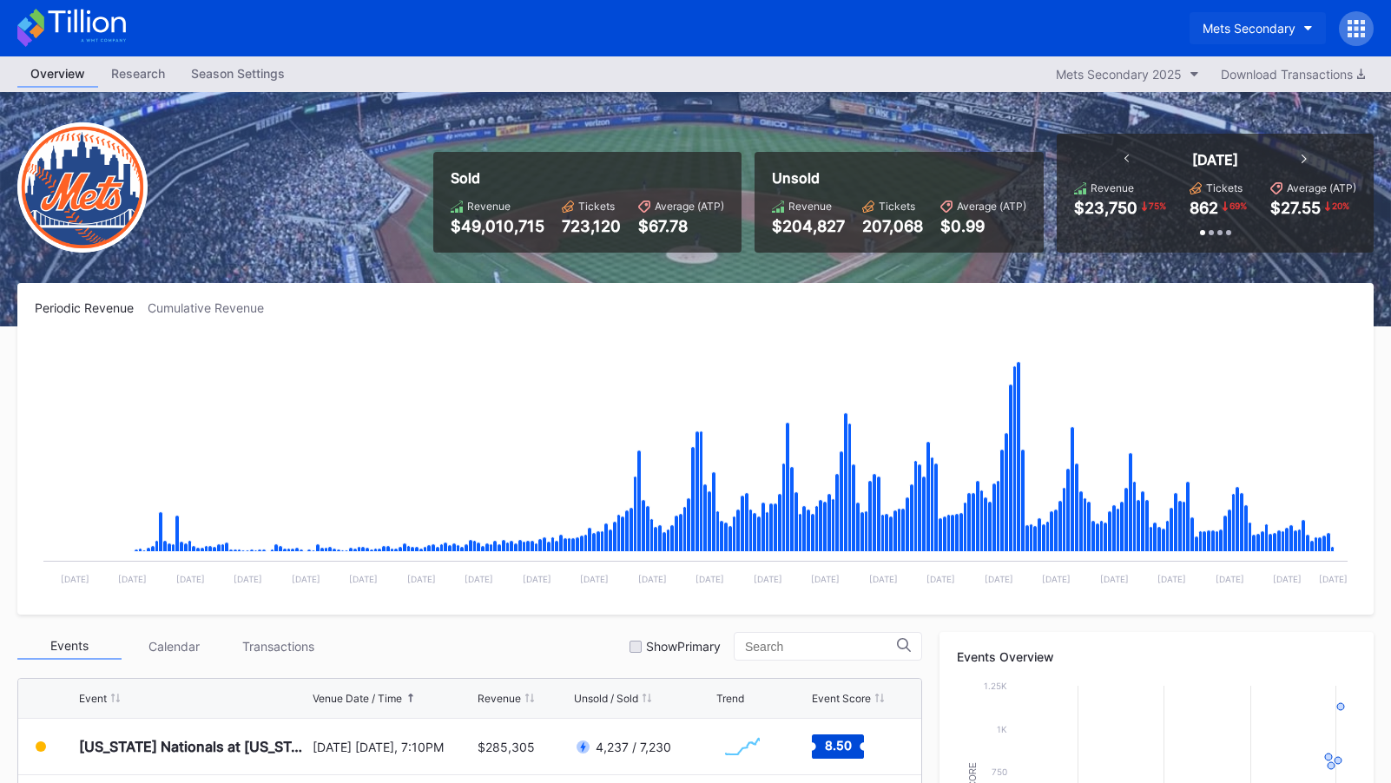
click at [1251, 18] on button "Mets Secondary" at bounding box center [1258, 28] width 136 height 32
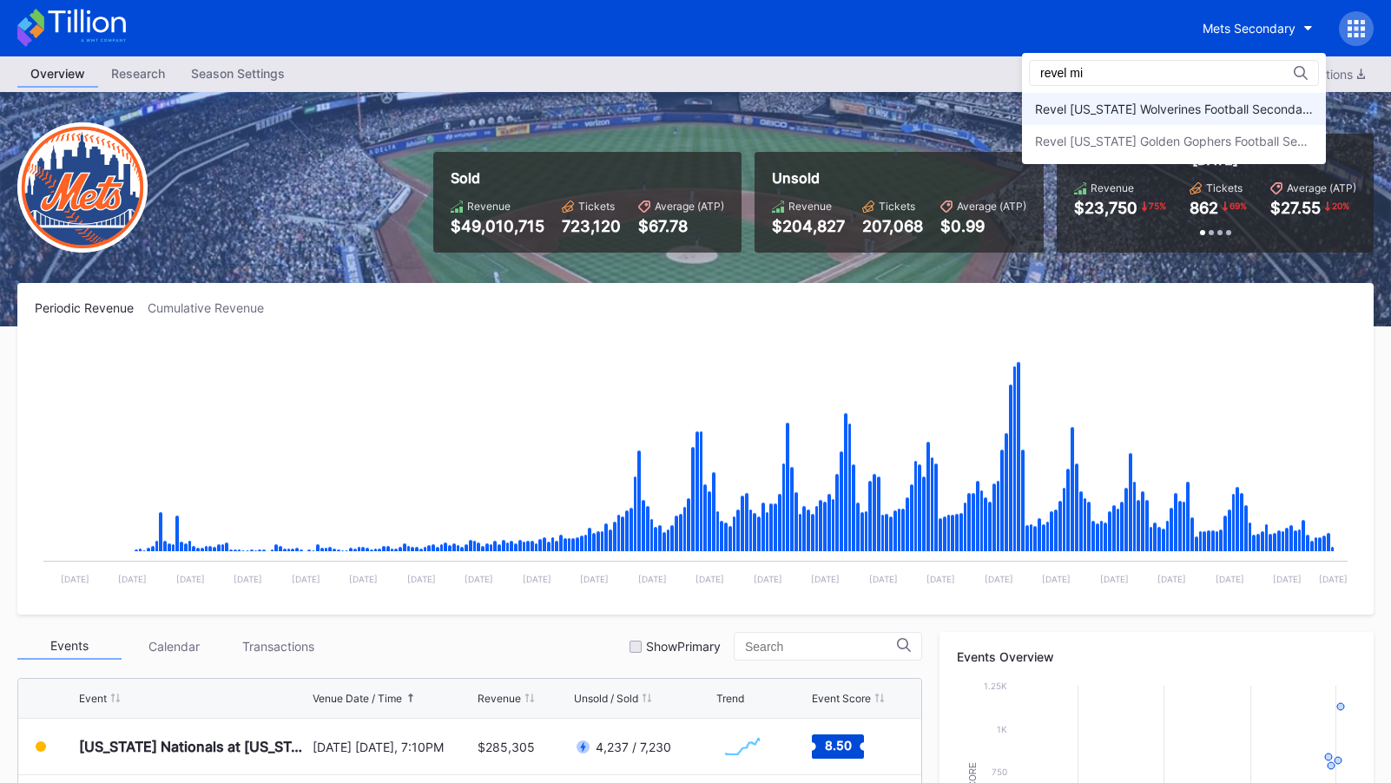
type input "revel mi"
click at [1231, 108] on div "Revel Michigan Wolverines Football Secondary" at bounding box center [1174, 109] width 278 height 15
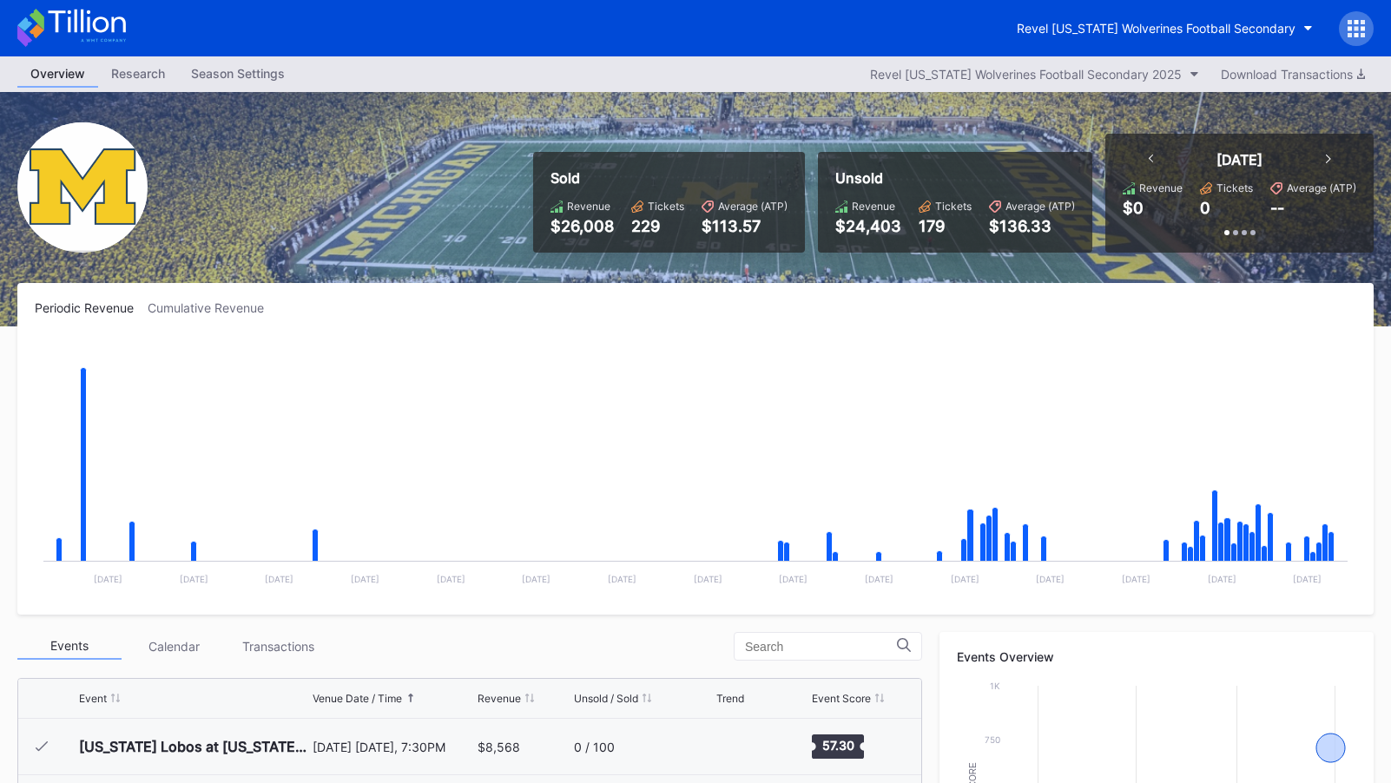
click at [109, 23] on icon at bounding box center [71, 28] width 109 height 38
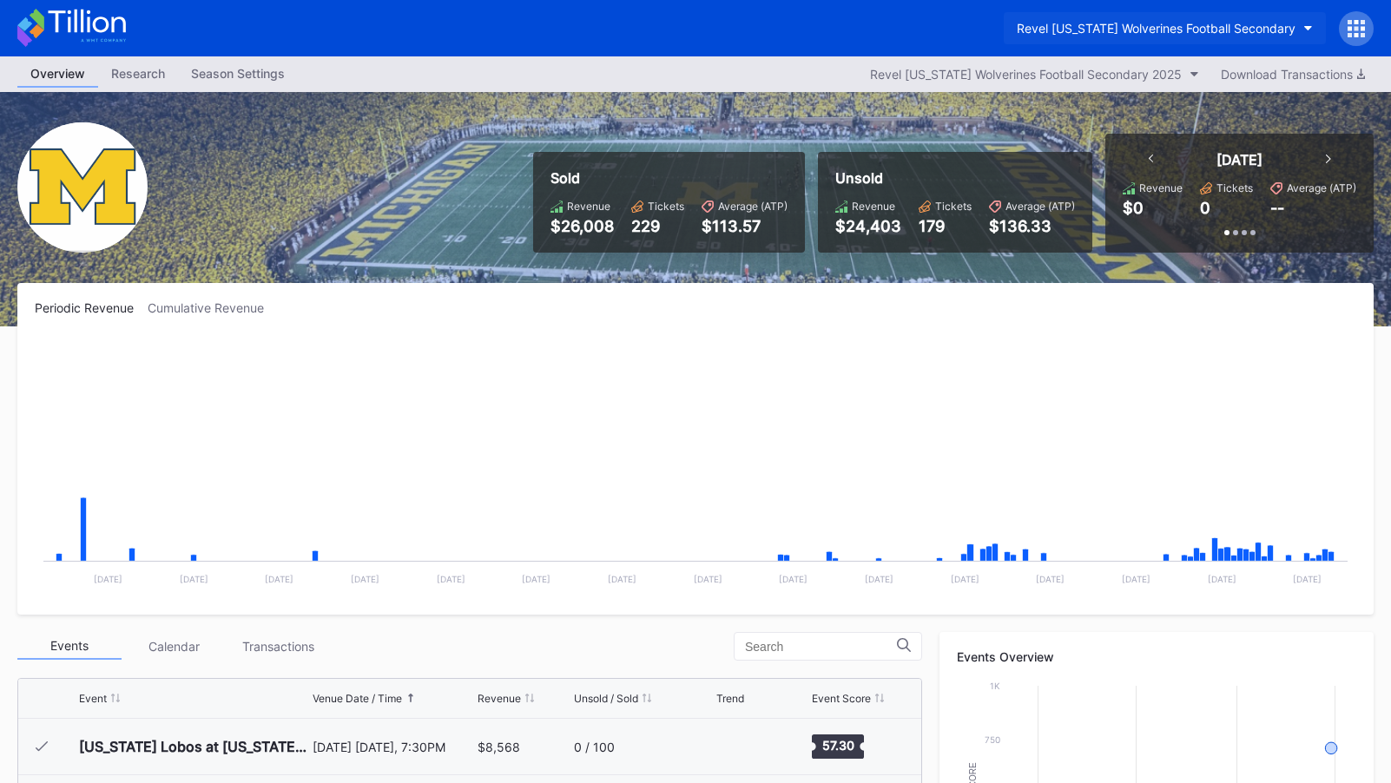
click at [1075, 28] on div "Revel Michigan Wolverines Football Secondary" at bounding box center [1156, 28] width 279 height 15
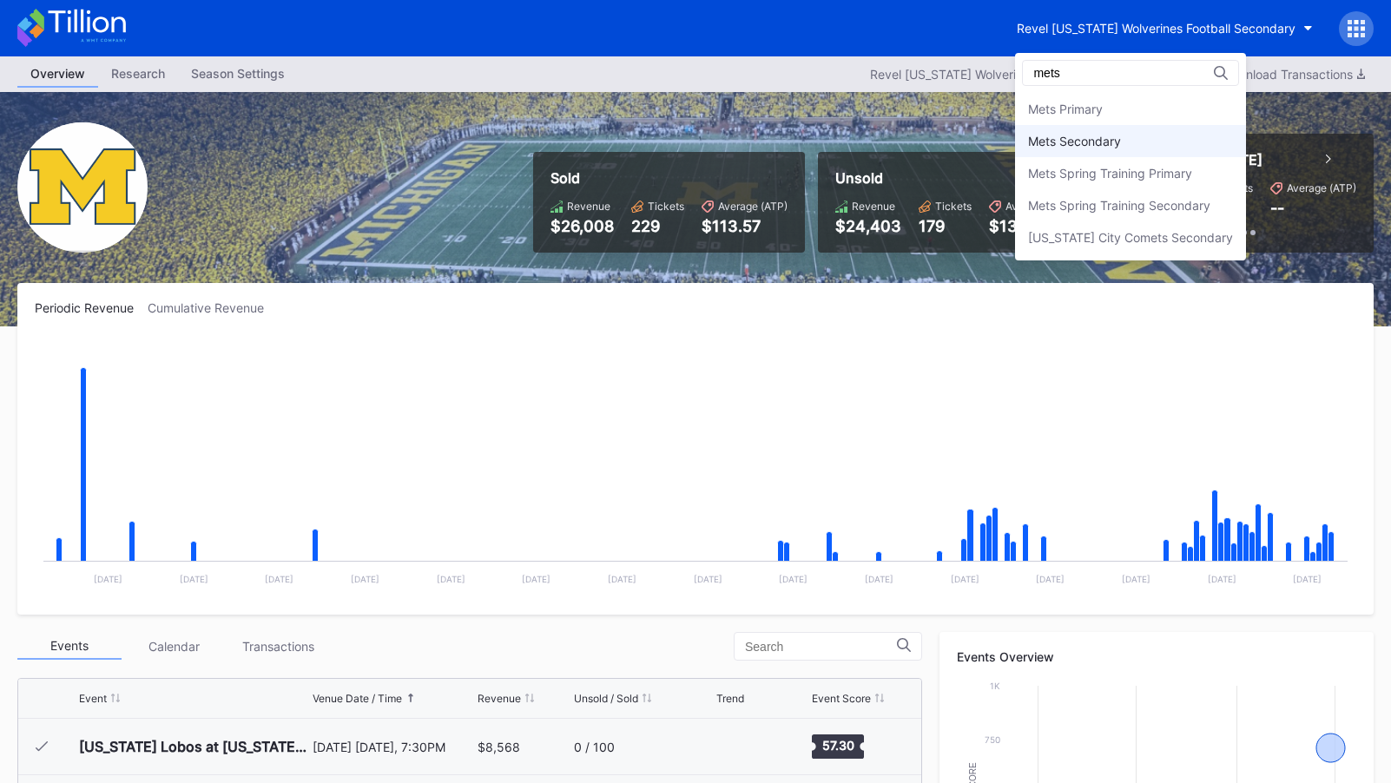
type input "mets"
click at [1086, 142] on div "Mets Secondary" at bounding box center [1074, 141] width 93 height 15
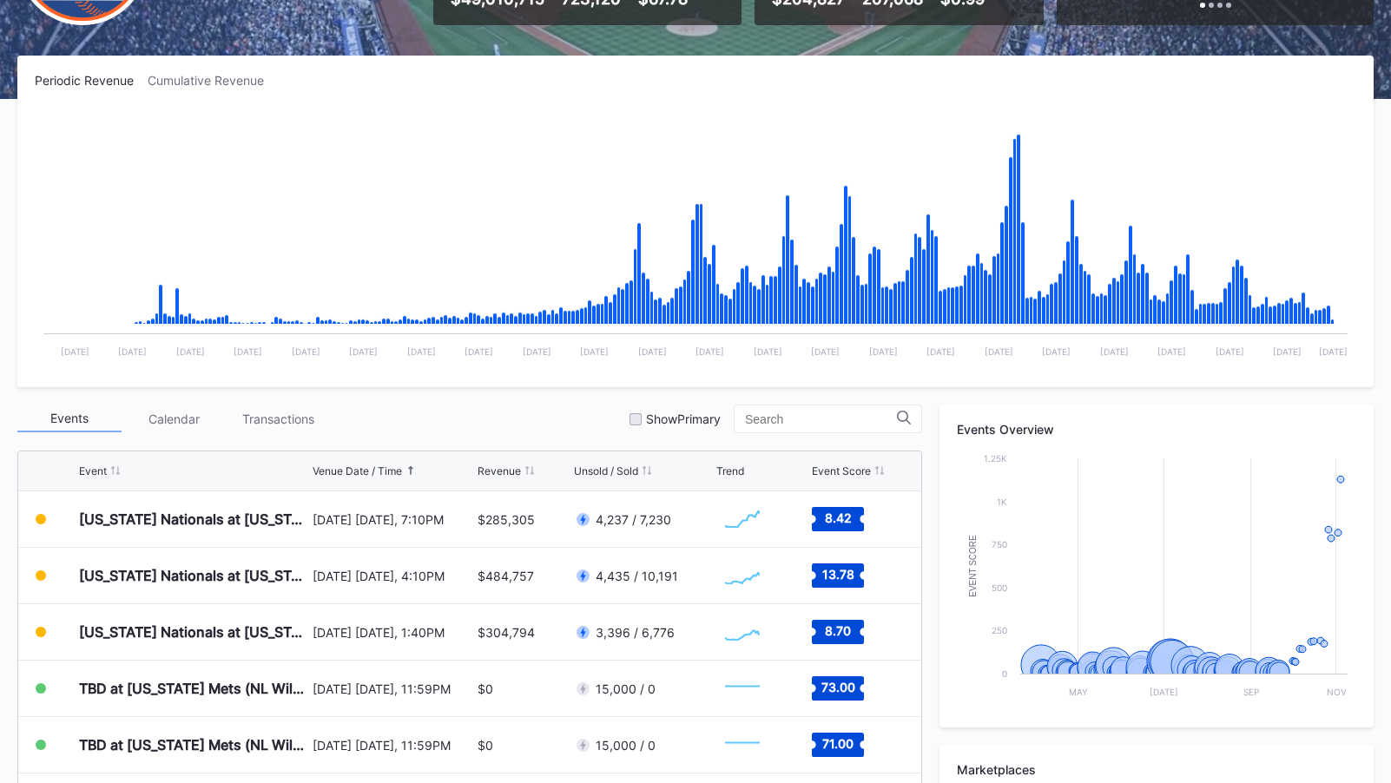
scroll to position [530, 0]
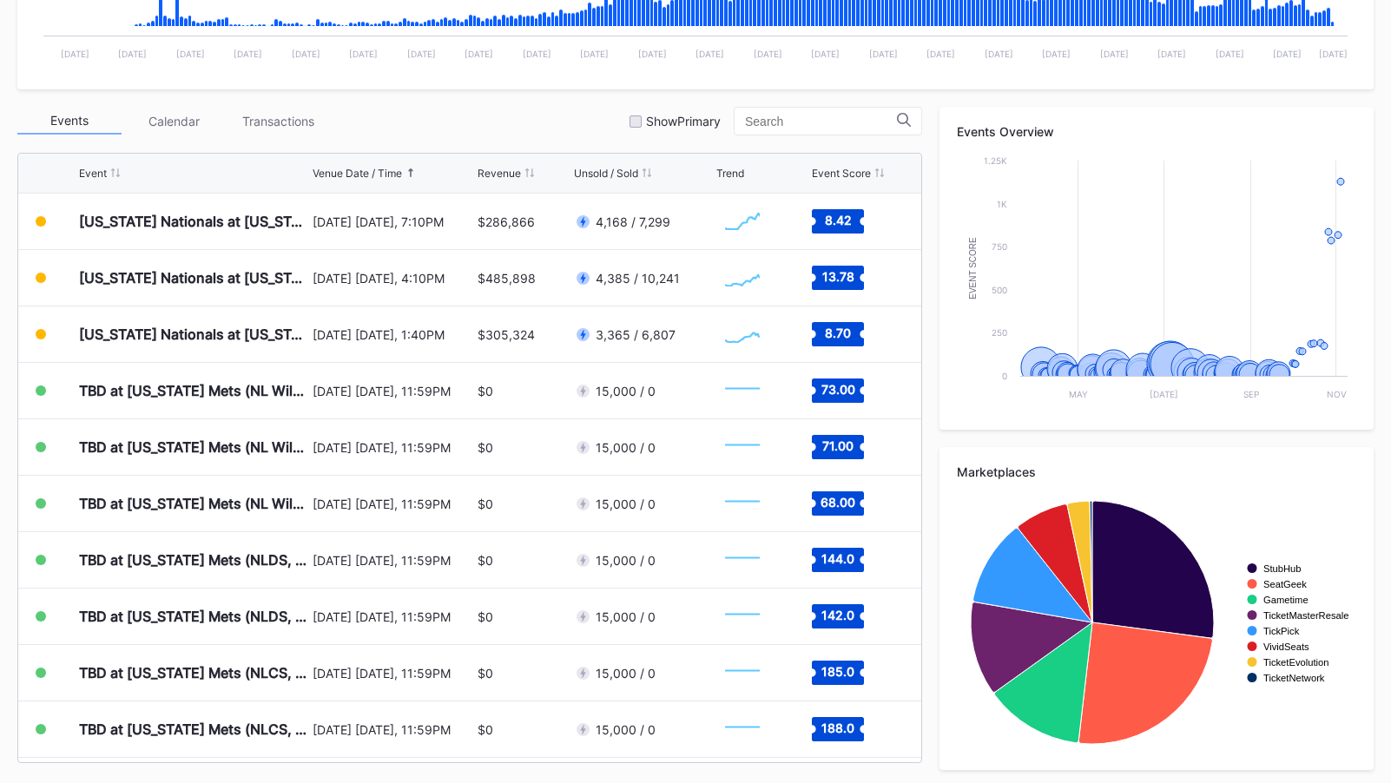
scroll to position [530, 0]
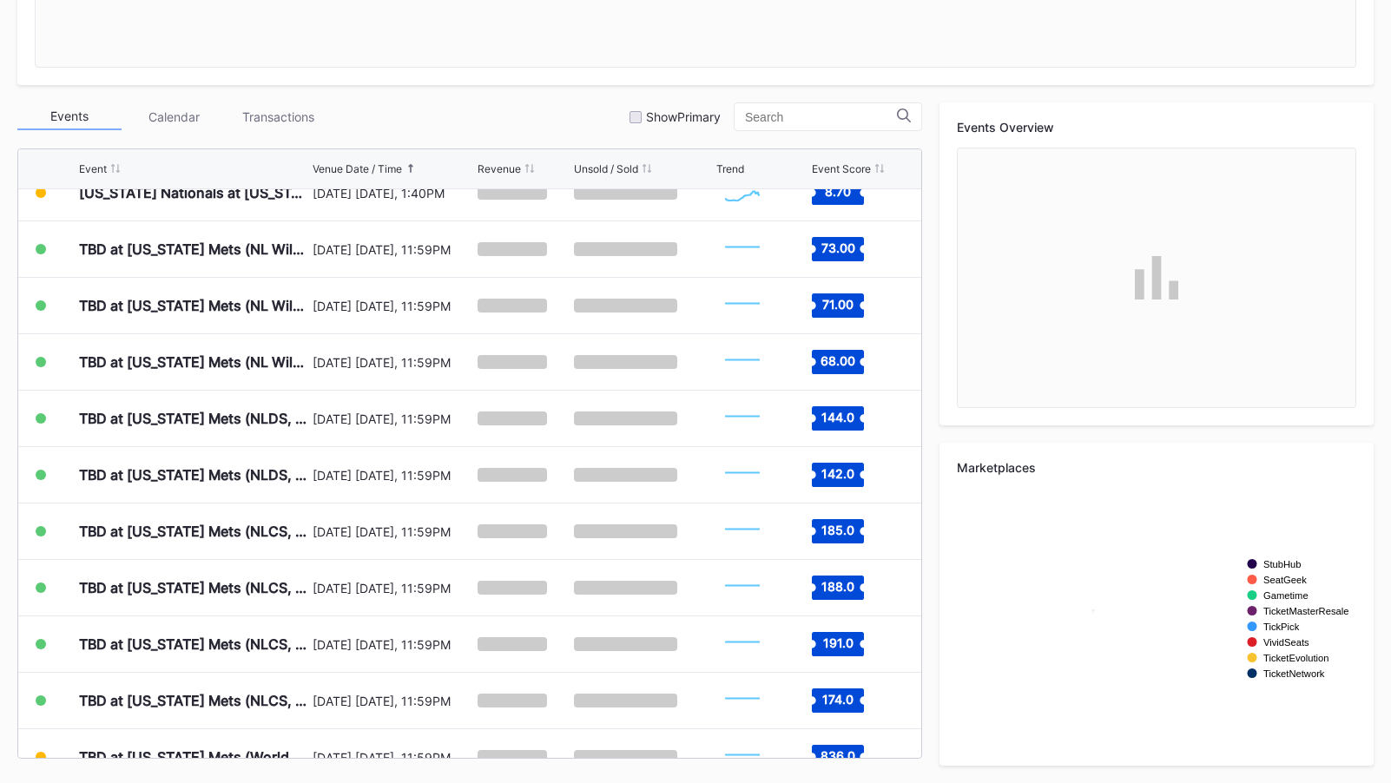
scroll to position [4487, 0]
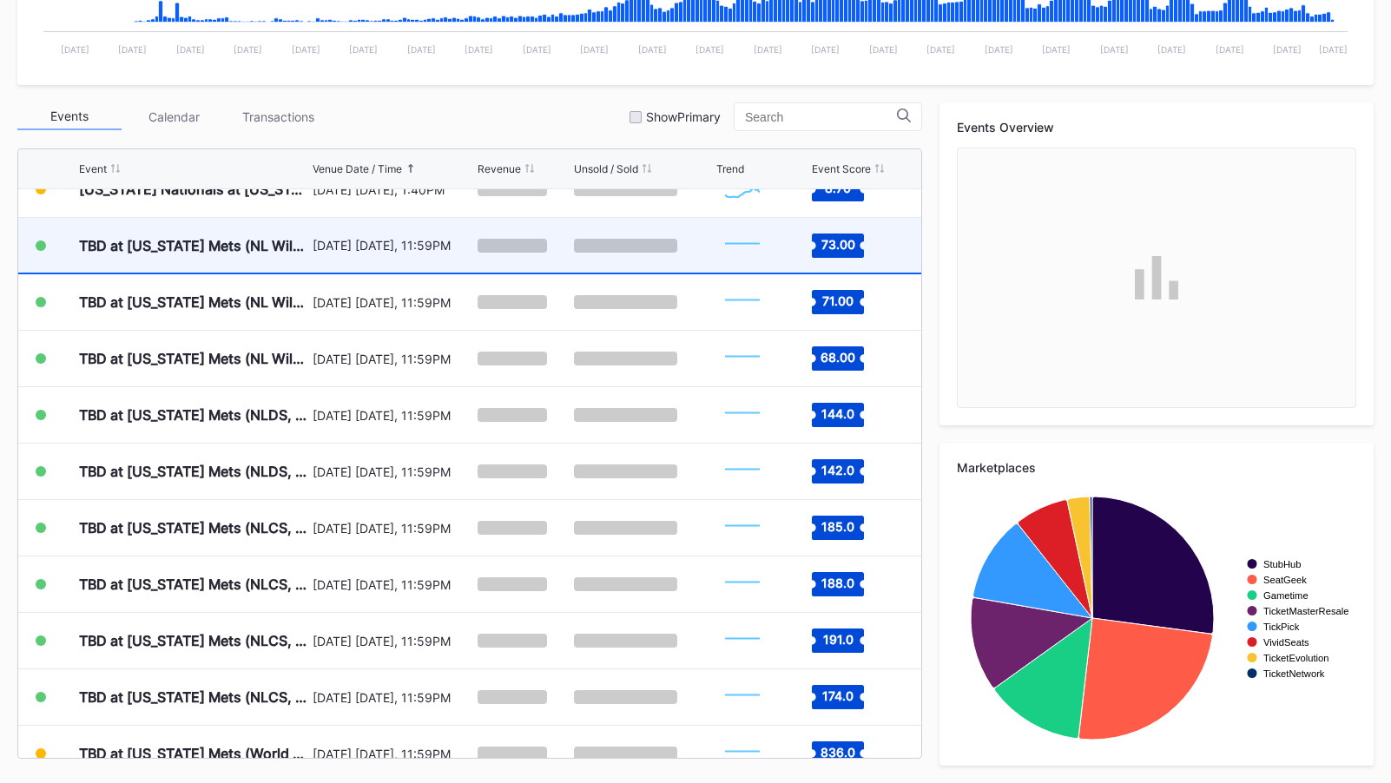
click at [444, 257] on div "[DATE] [DATE], 11:59PM" at bounding box center [393, 245] width 161 height 55
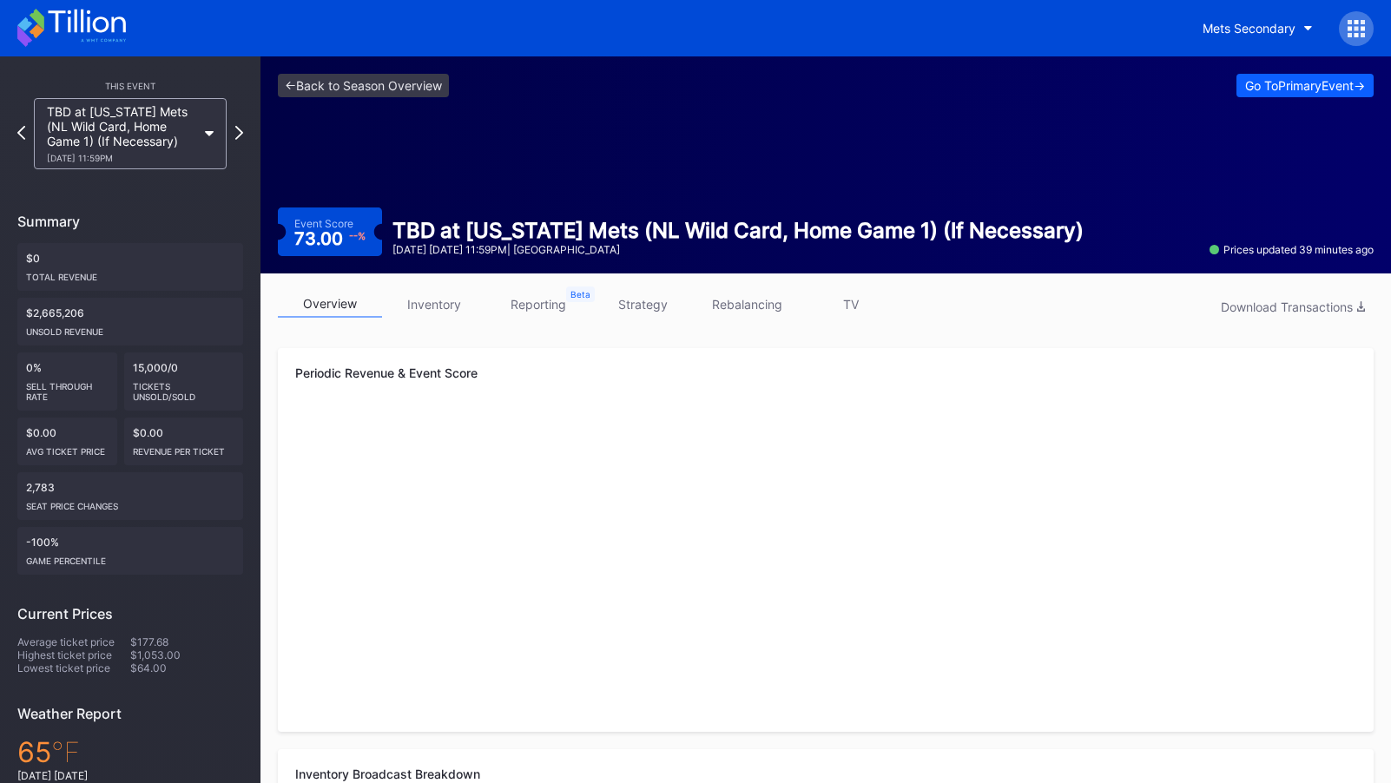
click at [662, 309] on link "strategy" at bounding box center [642, 304] width 104 height 27
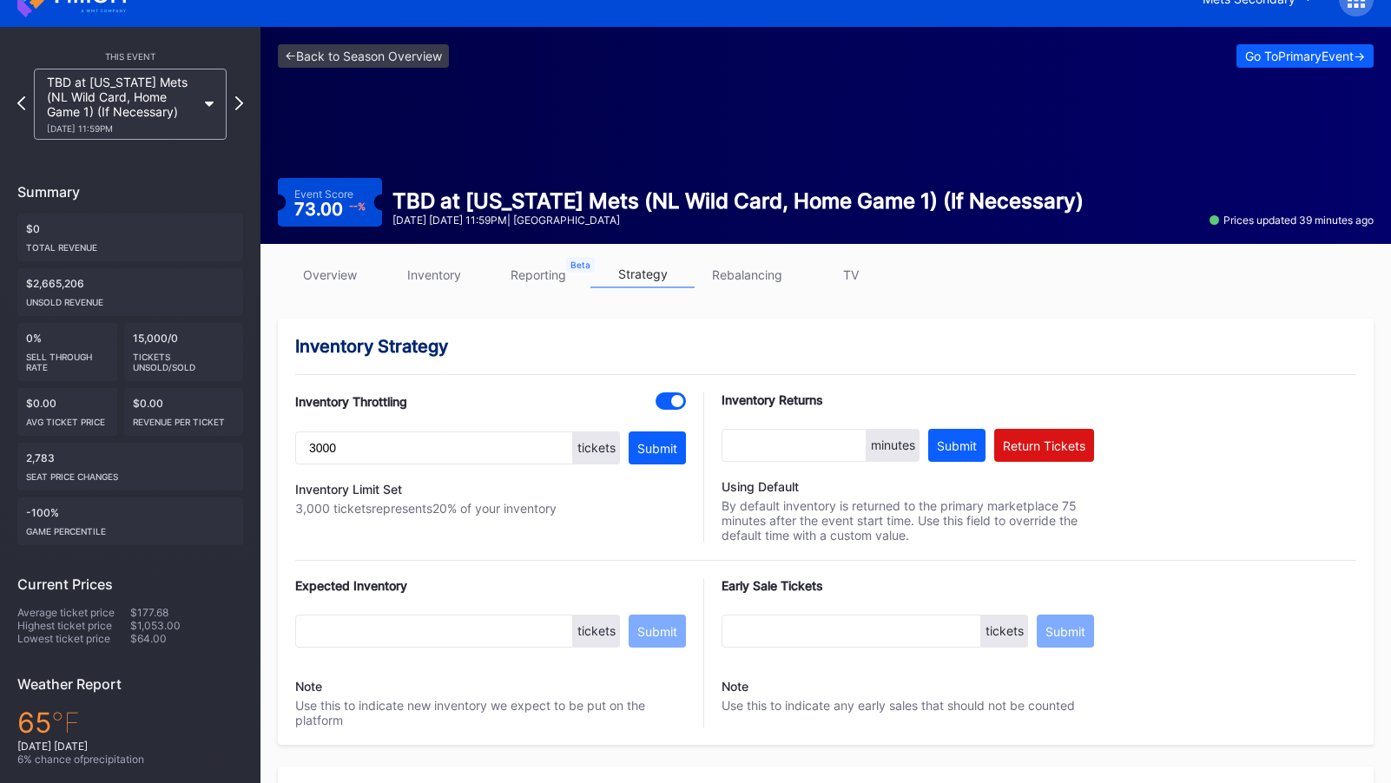
scroll to position [23, 0]
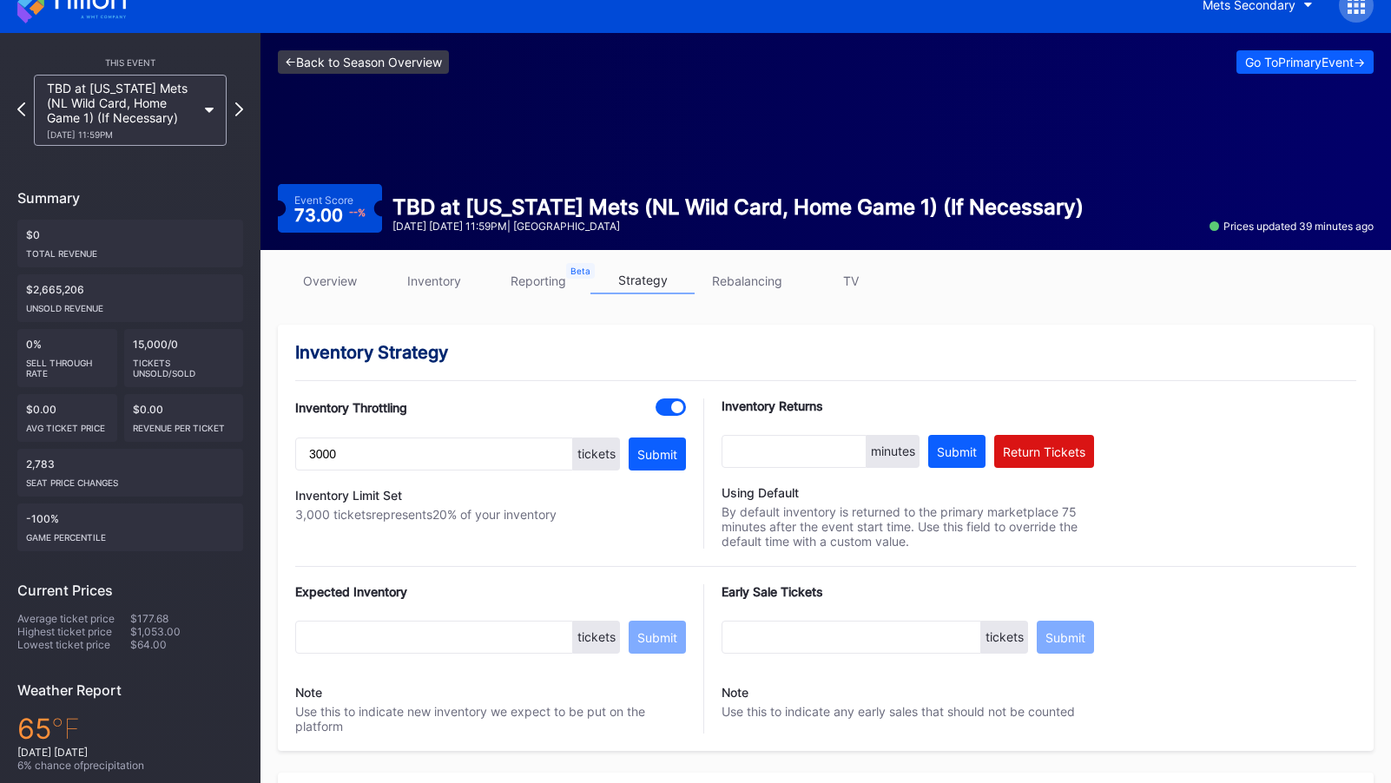
click at [404, 64] on link "<- Back to Season Overview" at bounding box center [363, 61] width 171 height 23
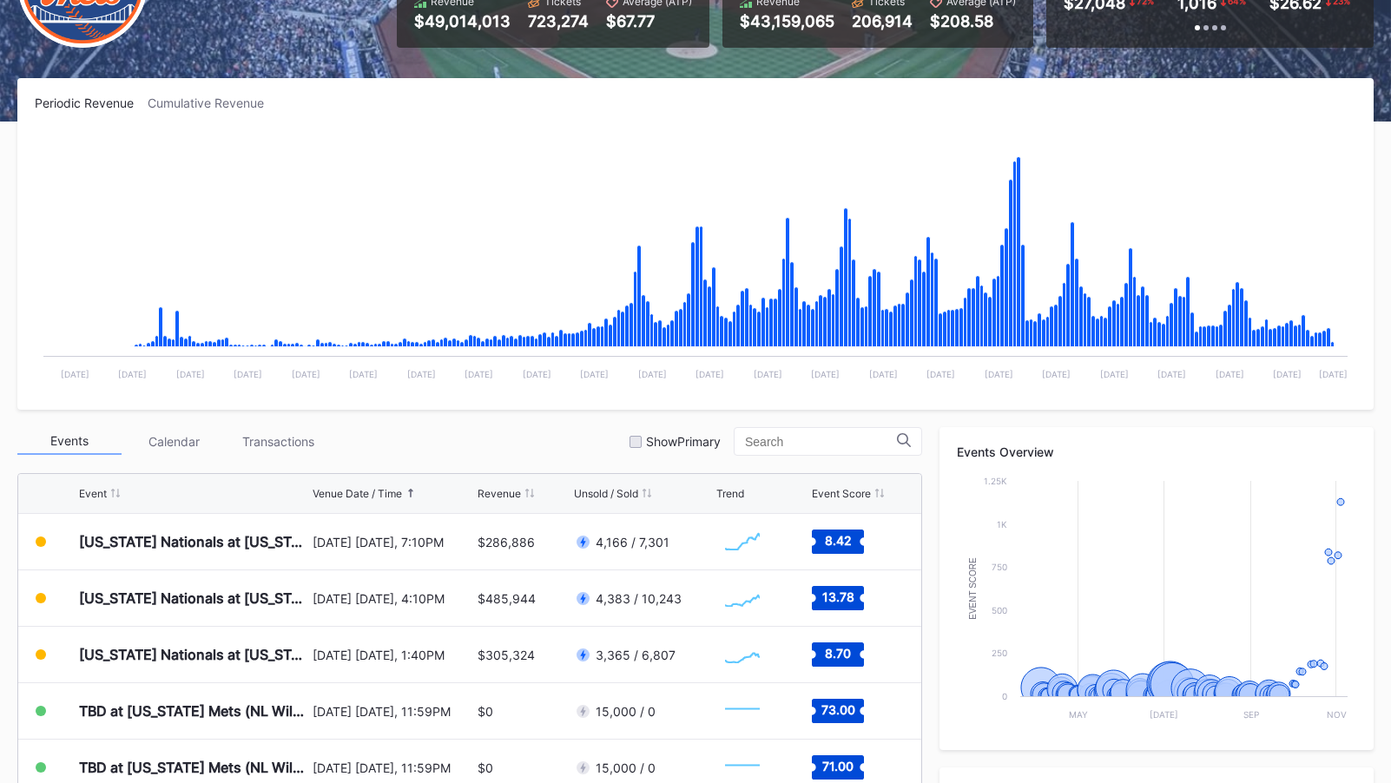
scroll to position [530, 0]
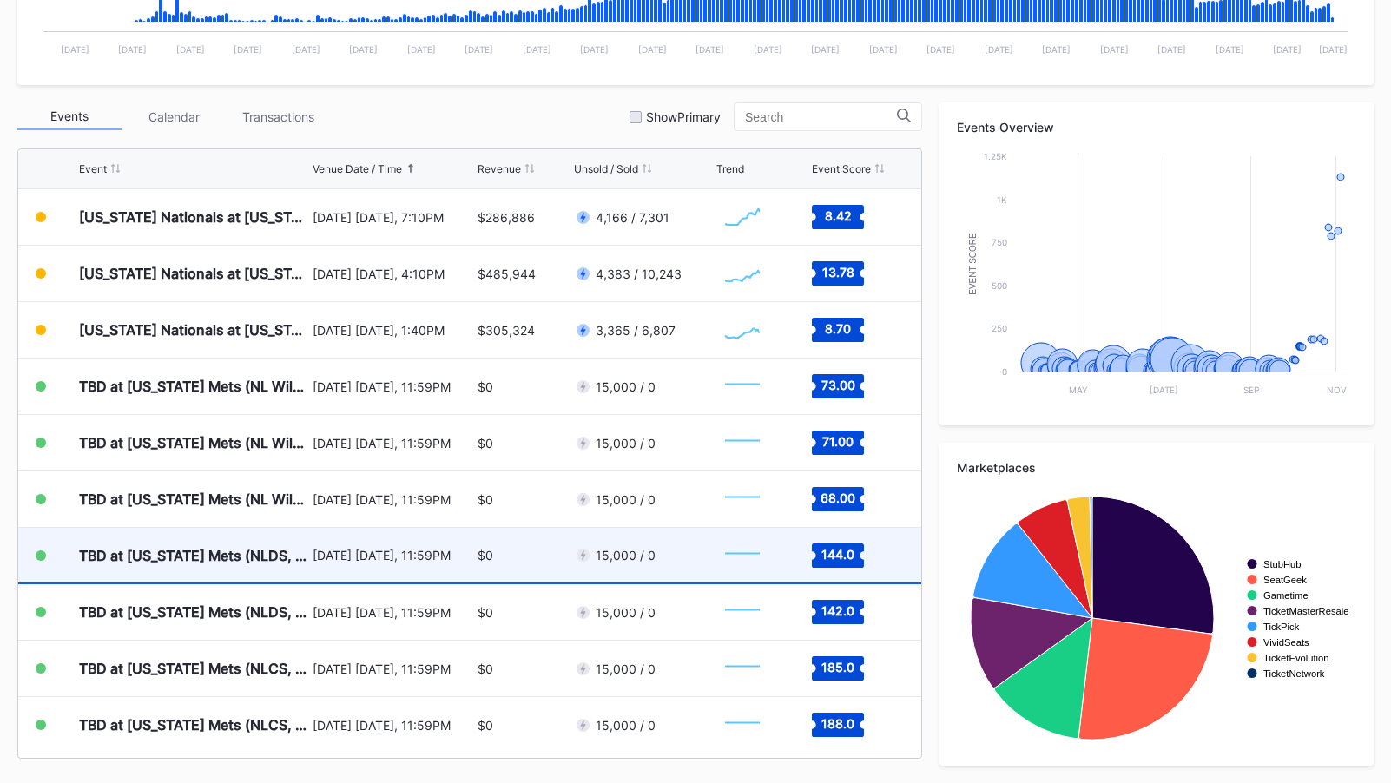
click at [525, 562] on div "$0" at bounding box center [524, 555] width 92 height 55
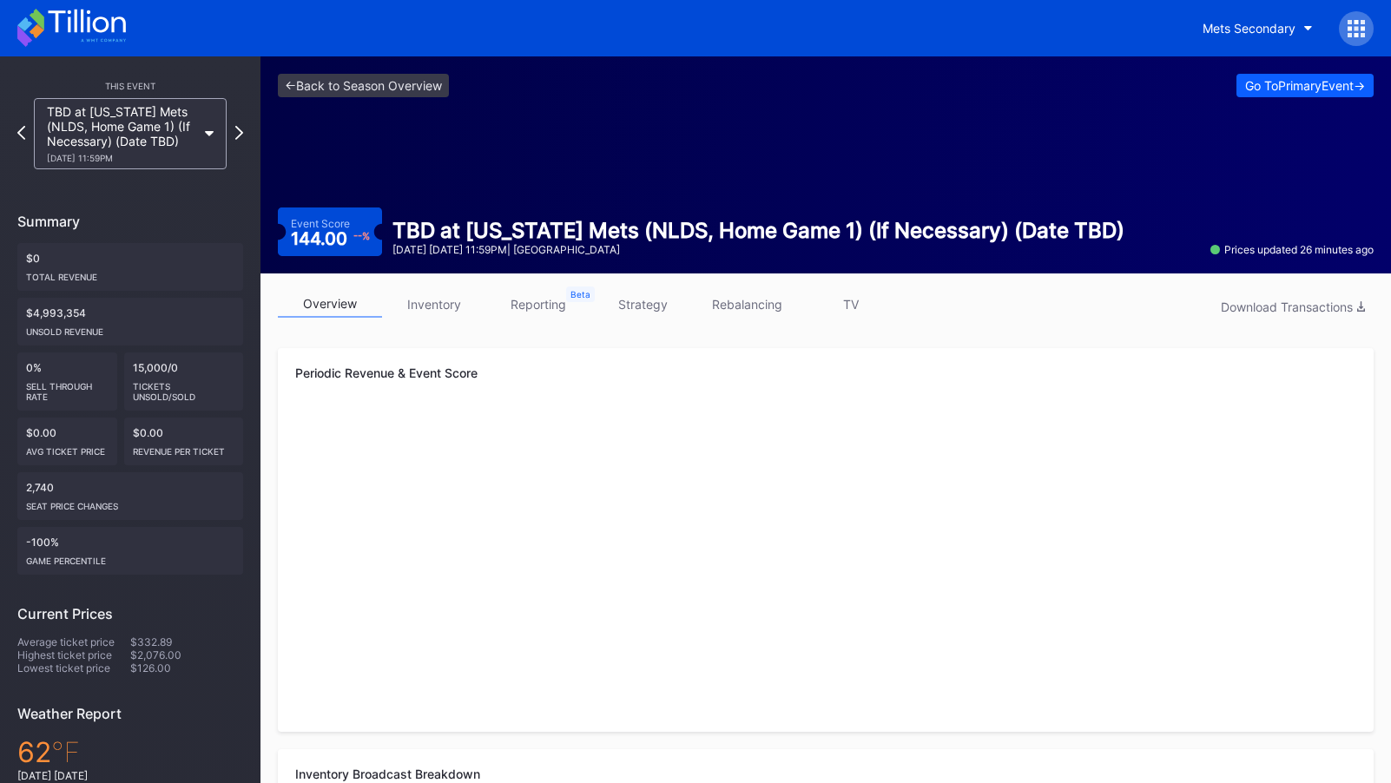
click at [389, 104] on div "<- Back to Season Overview Go To Primary Event -> Event Score 144.00 -- % TBD a…" at bounding box center [826, 164] width 1131 height 217
click at [392, 89] on link "<- Back to Season Overview" at bounding box center [363, 85] width 171 height 23
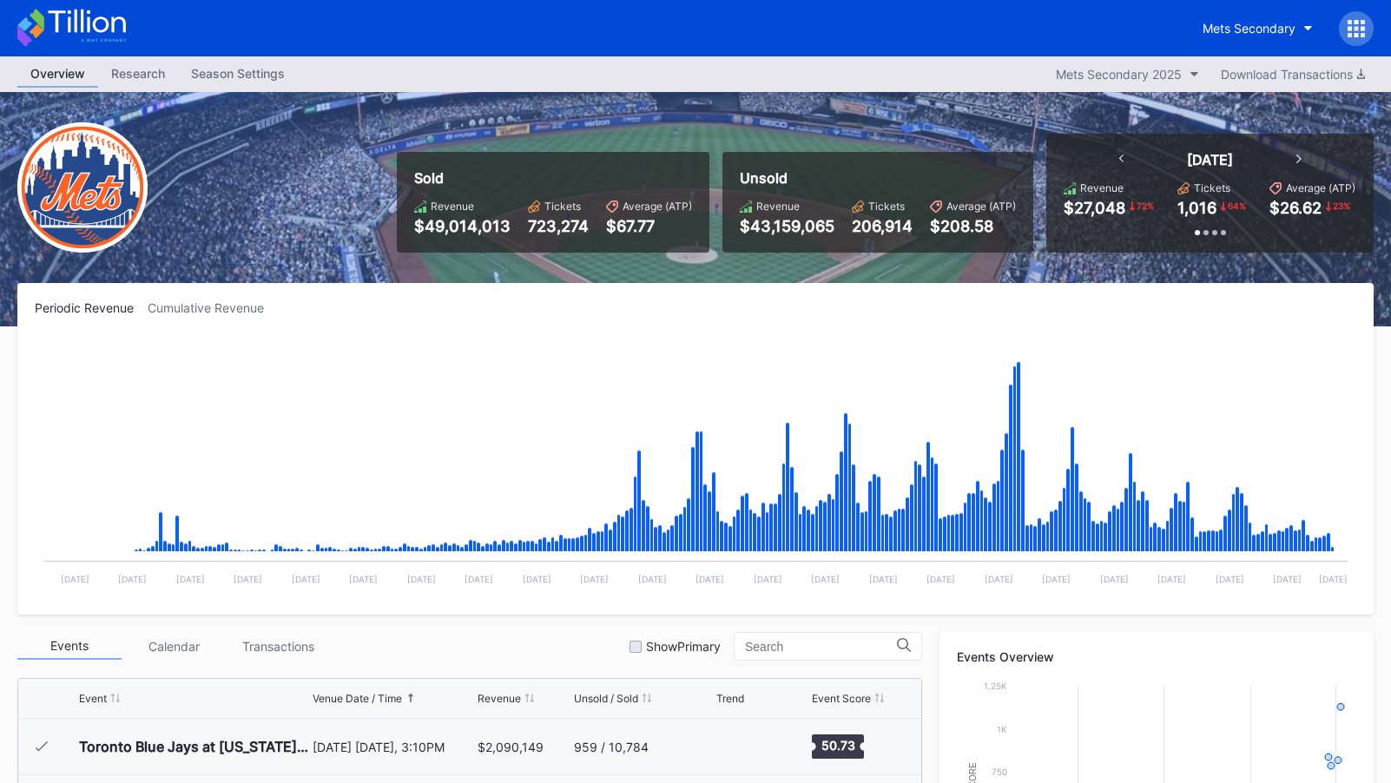
scroll to position [4346, 0]
click at [101, 15] on icon at bounding box center [71, 28] width 109 height 38
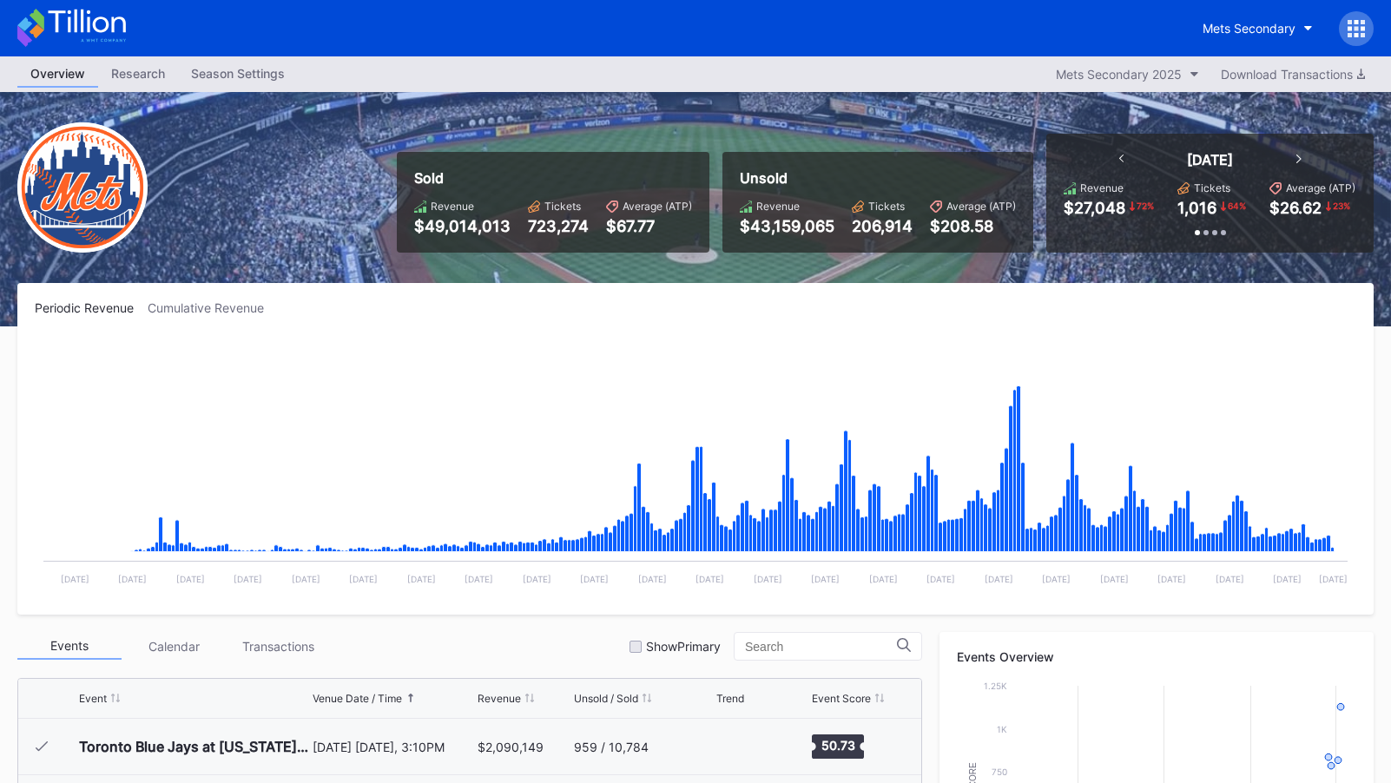
scroll to position [4346, 0]
